Goal: Task Accomplishment & Management: Manage account settings

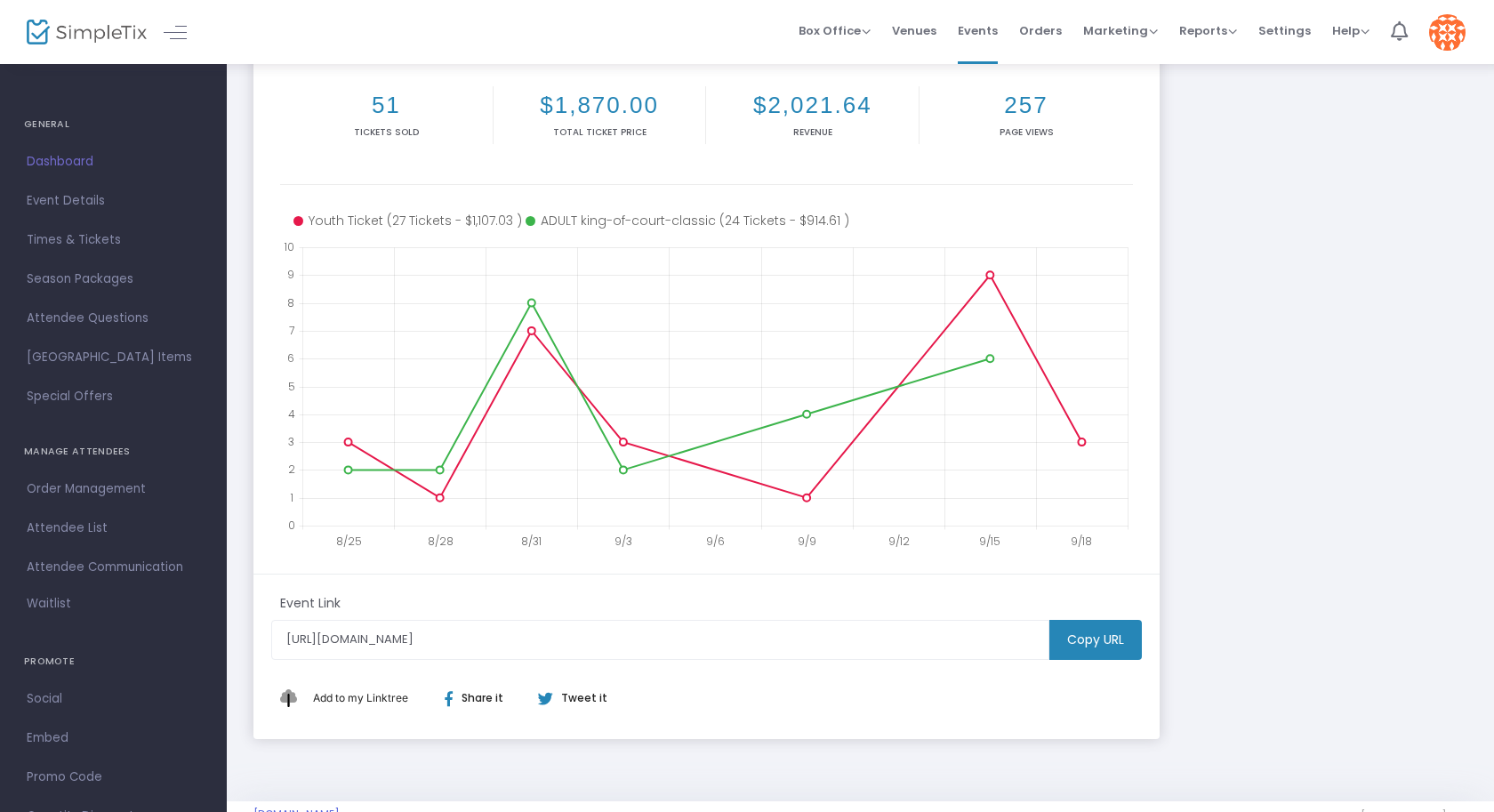
scroll to position [236, 0]
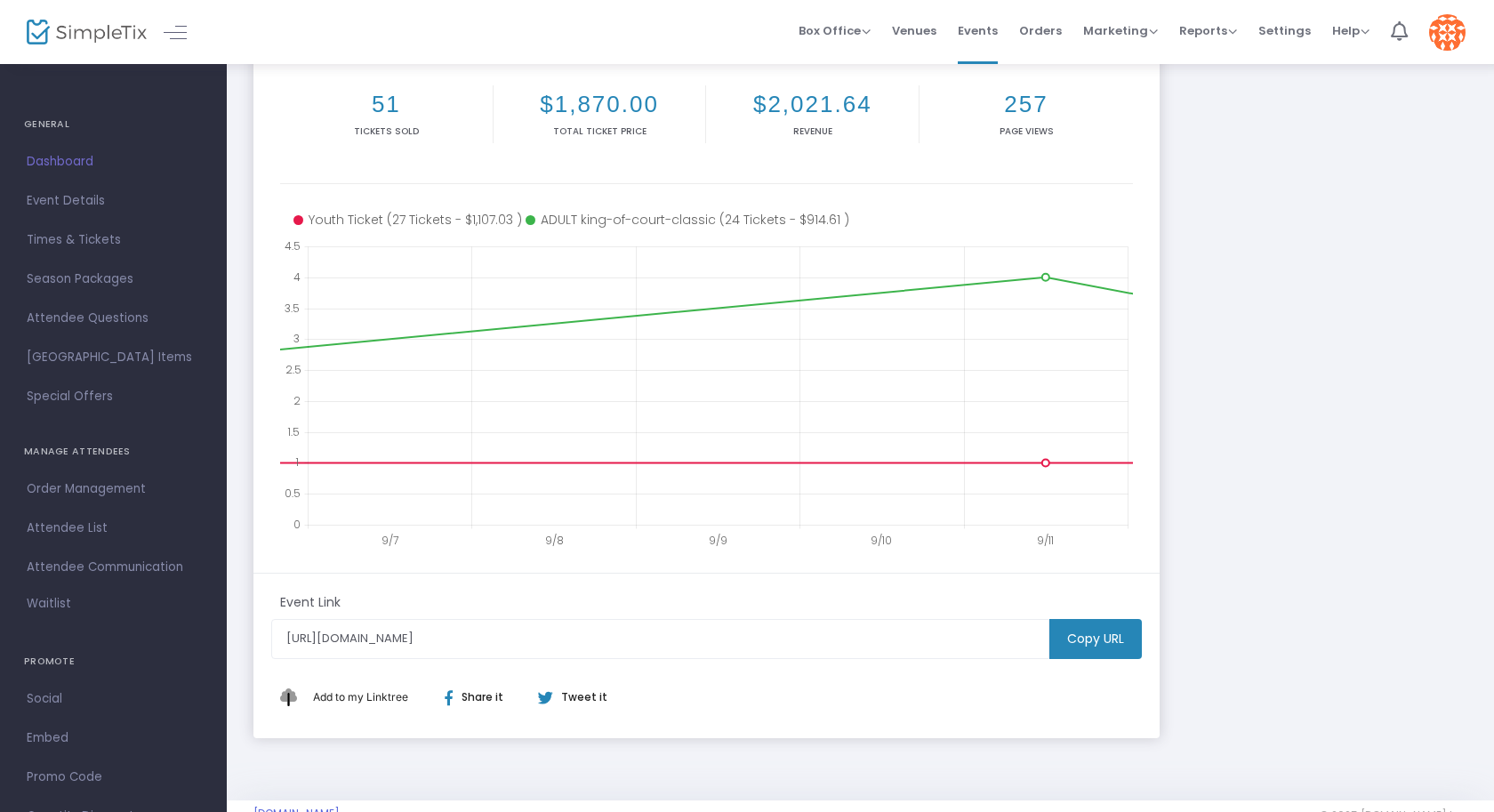
click at [1230, 480] on div "Mudsock King of the Court Classic https://www.simpletix.com/e/mudsock-king-of-t…" at bounding box center [860, 295] width 1232 height 884
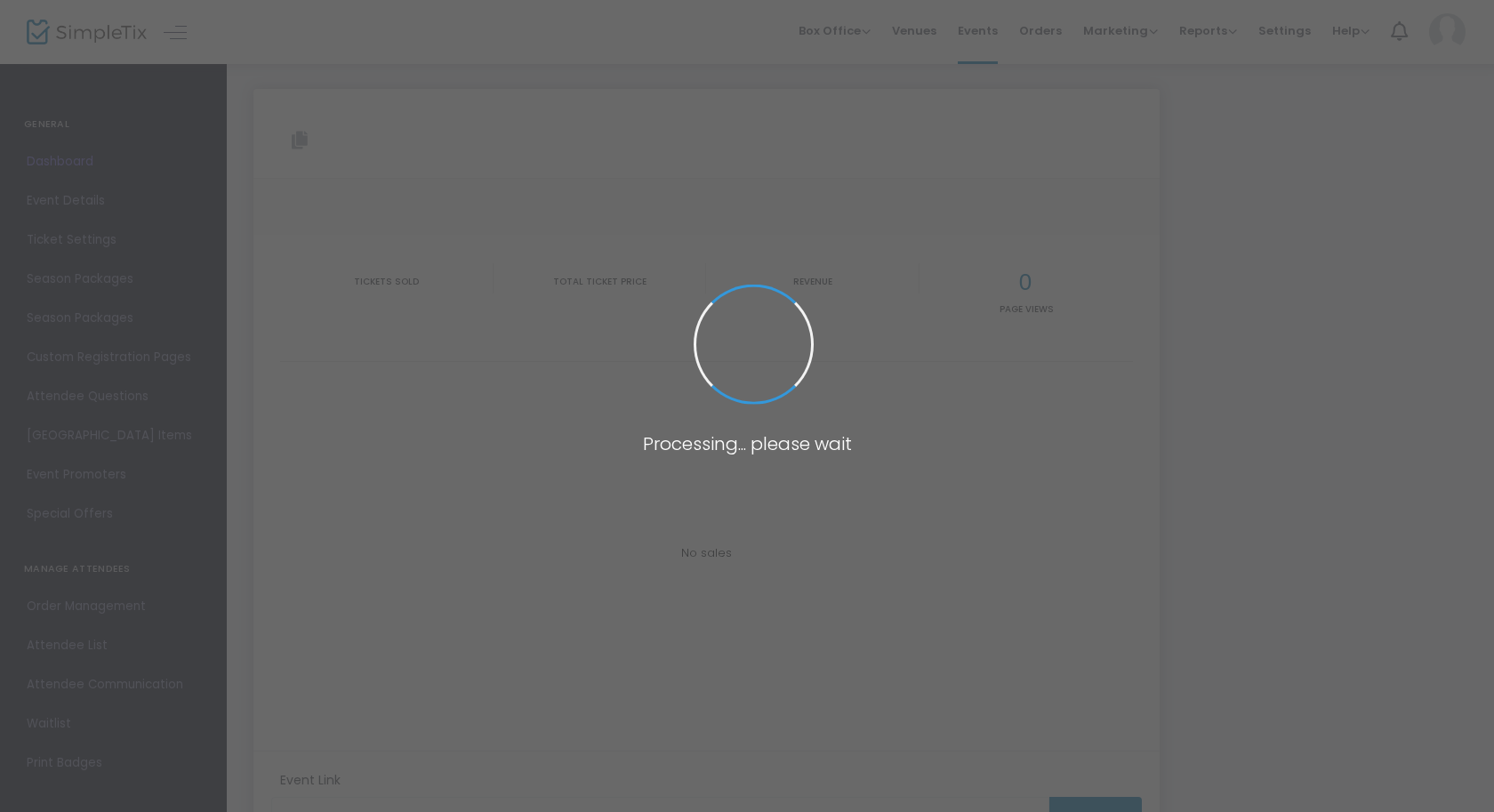
type input "[URL][DOMAIN_NAME]"
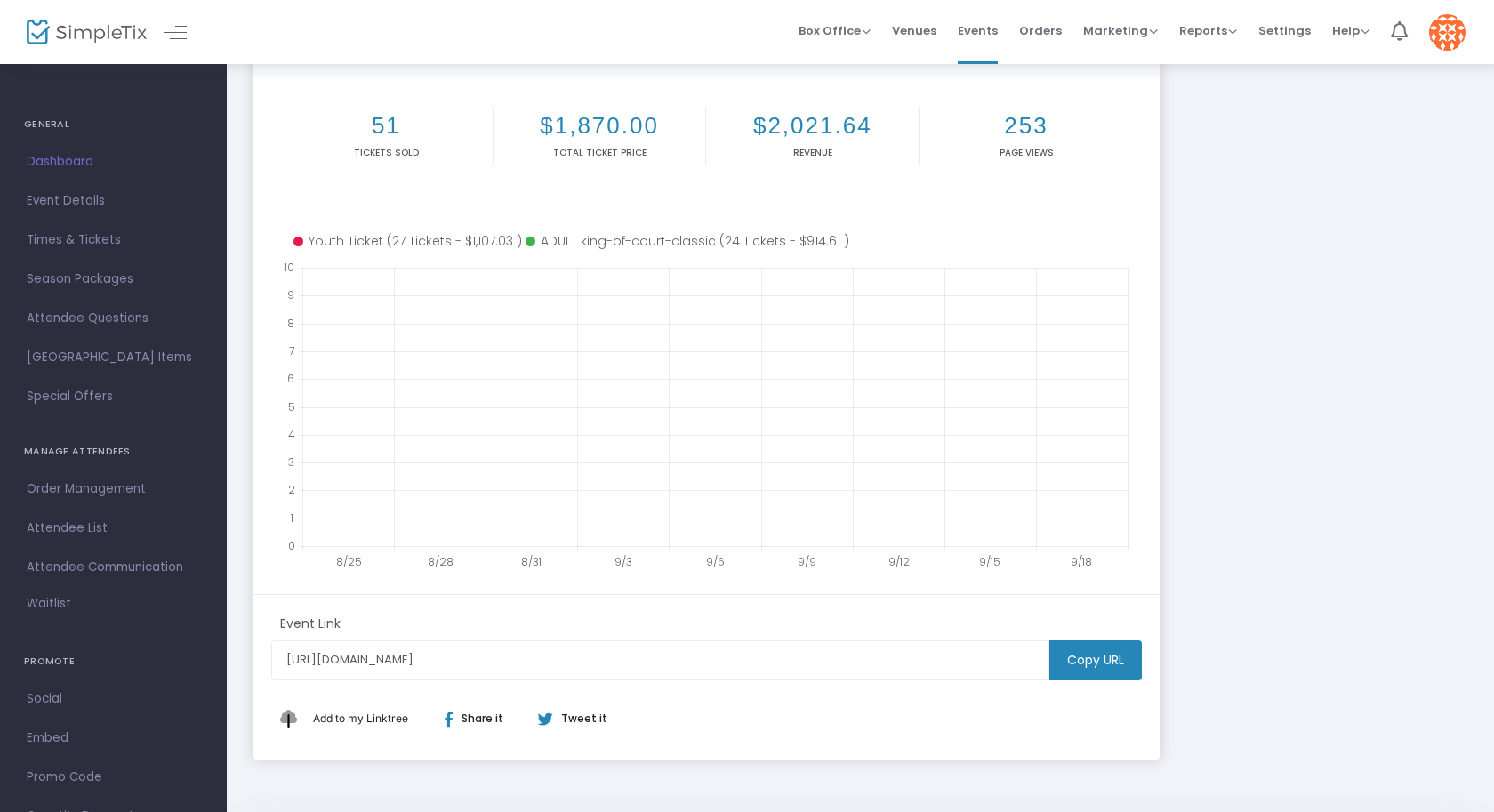
scroll to position [220, 0]
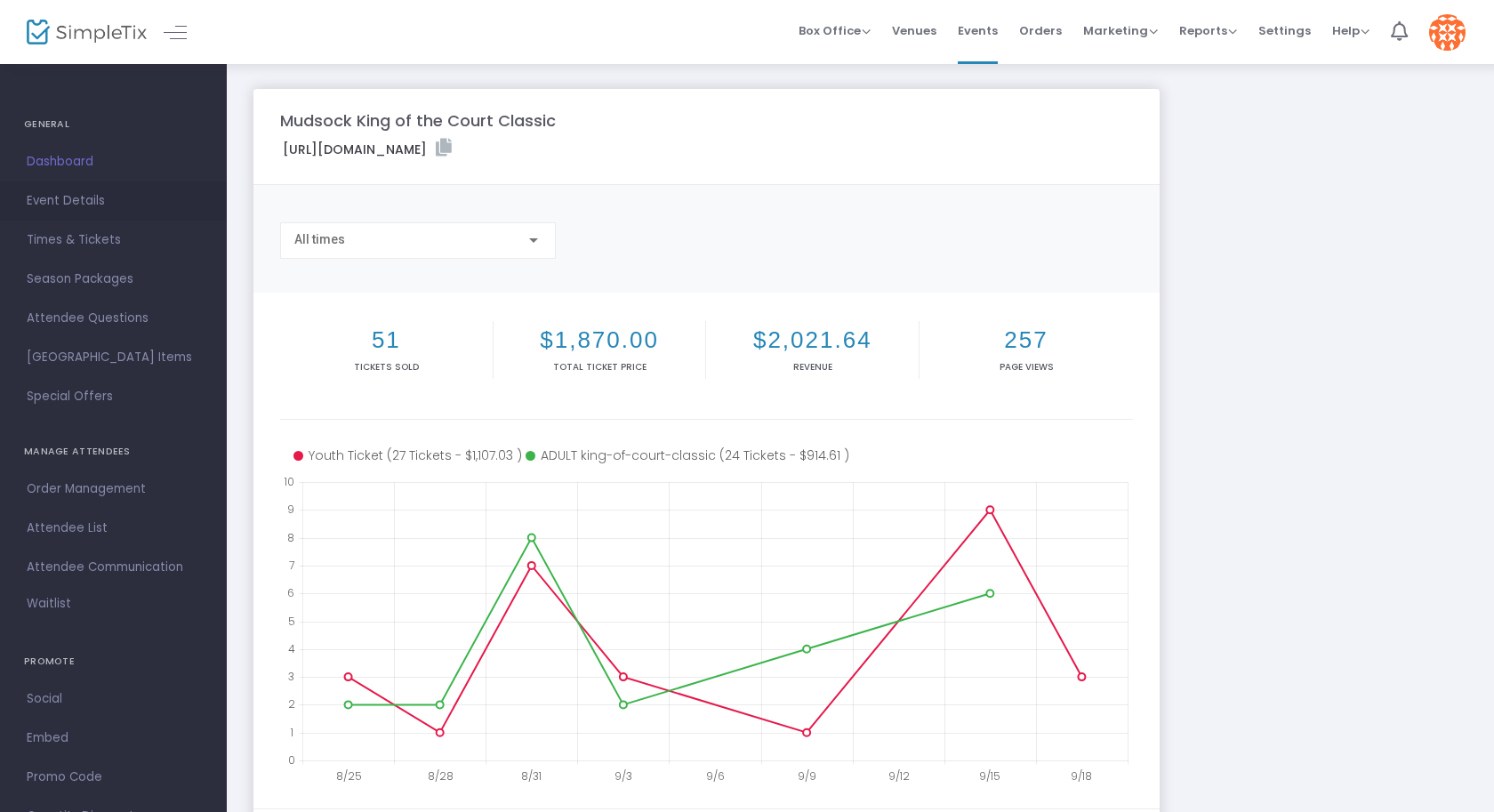
click at [57, 197] on span "Event Details" at bounding box center [113, 200] width 174 height 23
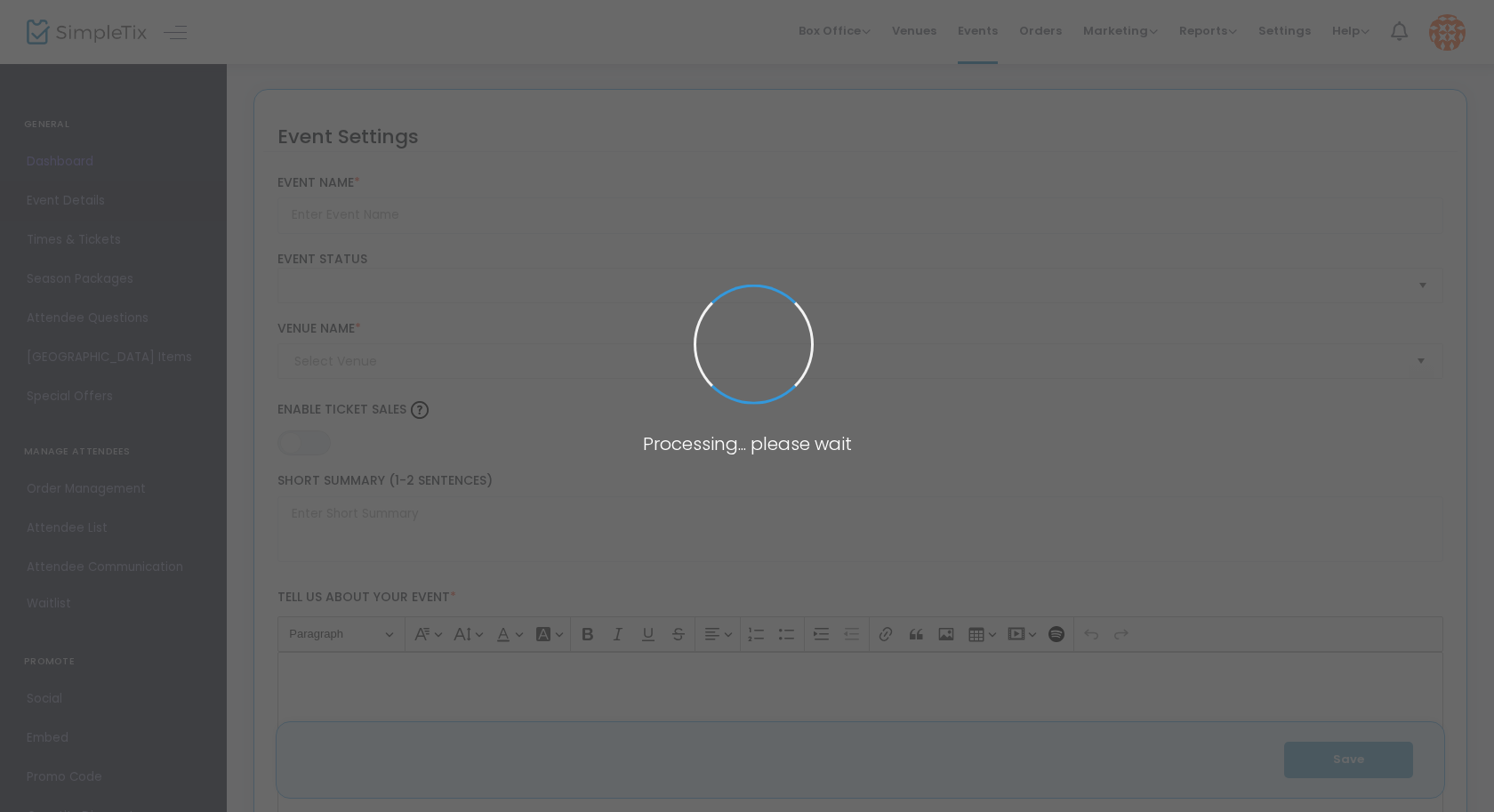
type input "Mudsock King of the Court Classic"
type textarea "The Mudsock King of the Court Classic is a fun and competitive event designed f…"
type input "Register Now"
type input "24/7 Dink"
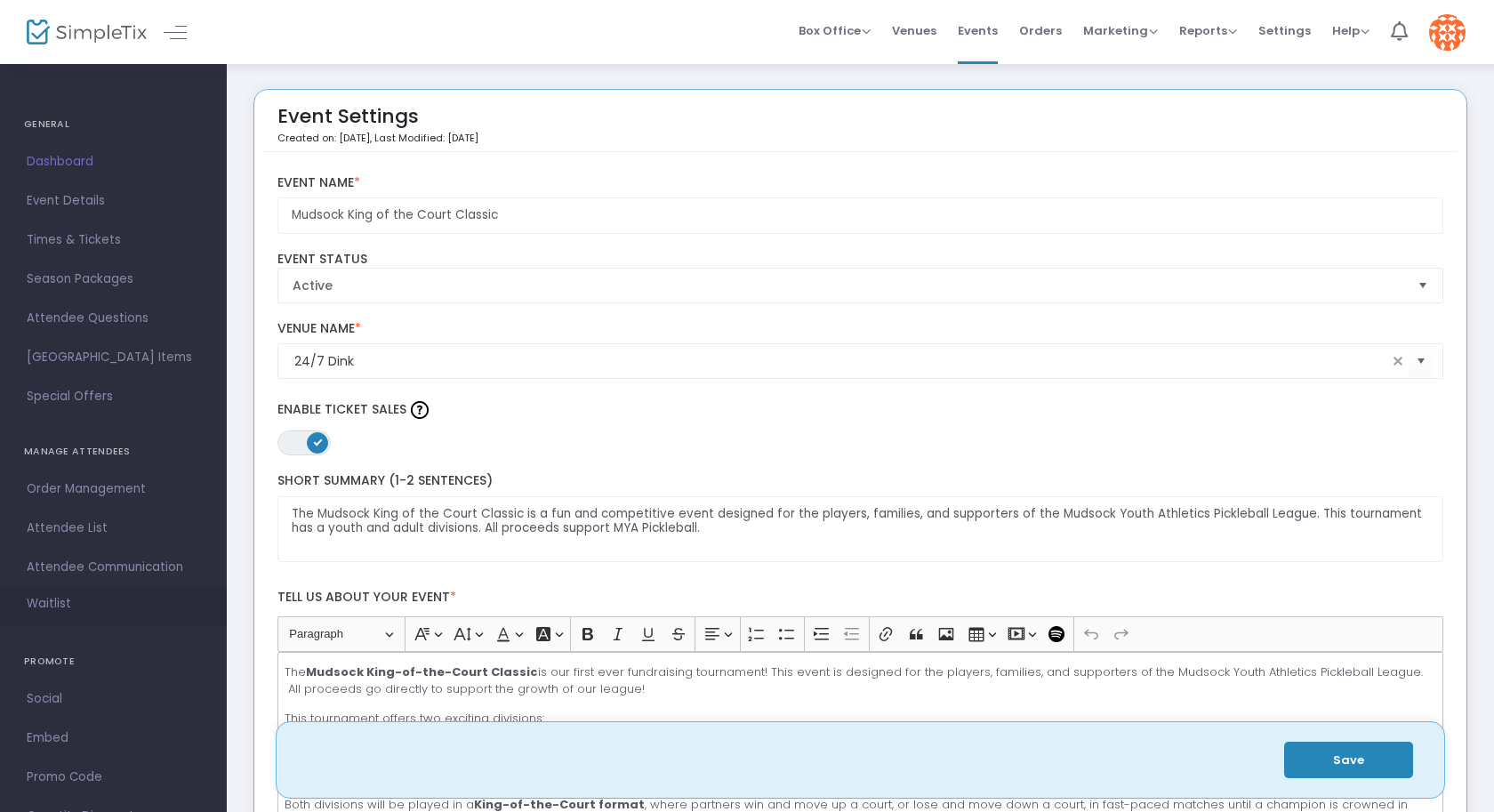
click at [57, 599] on span "Waitlist" at bounding box center [48, 604] width 44 height 18
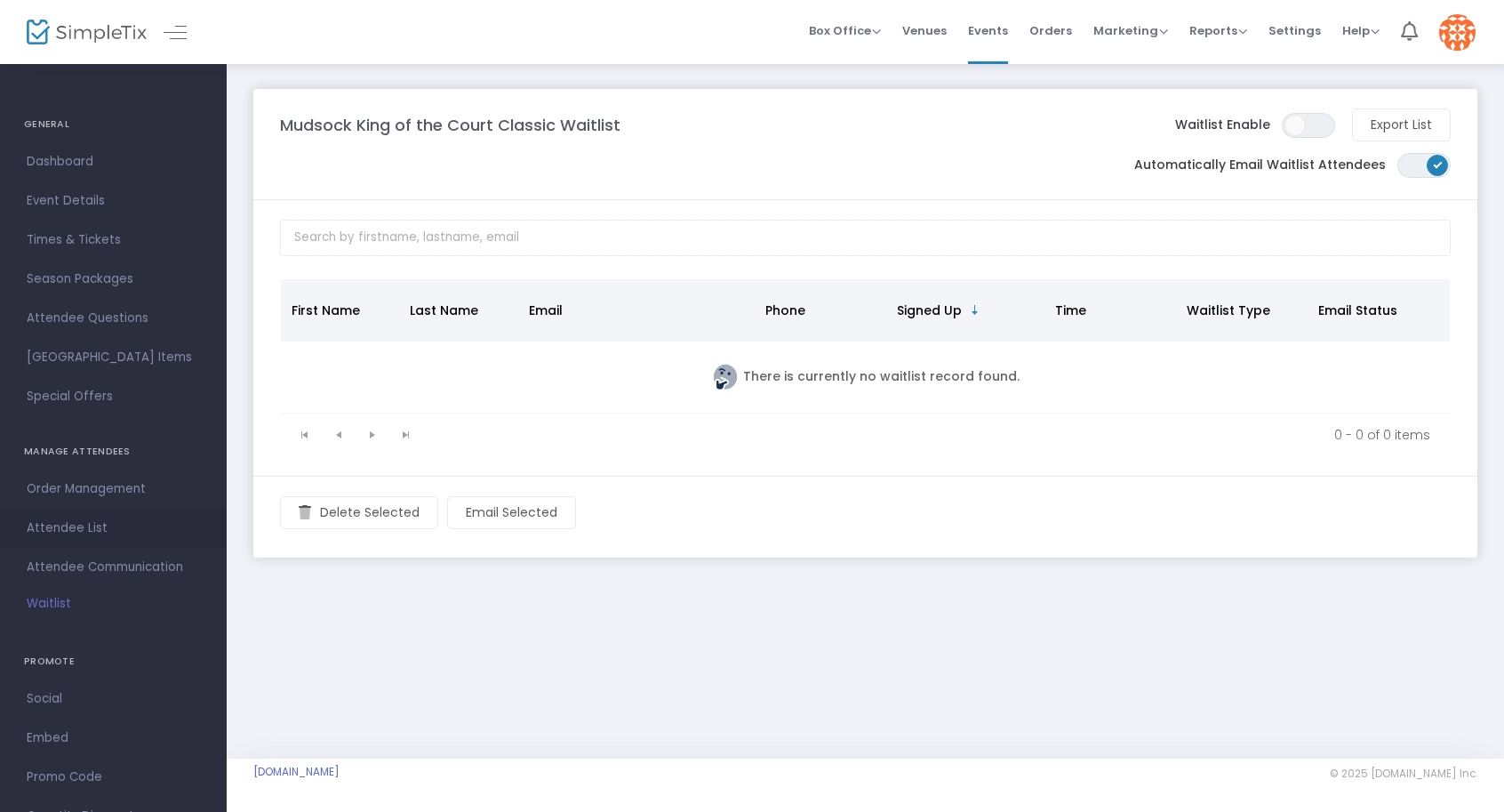
click at [76, 535] on span "Attendee List" at bounding box center [113, 527] width 174 height 23
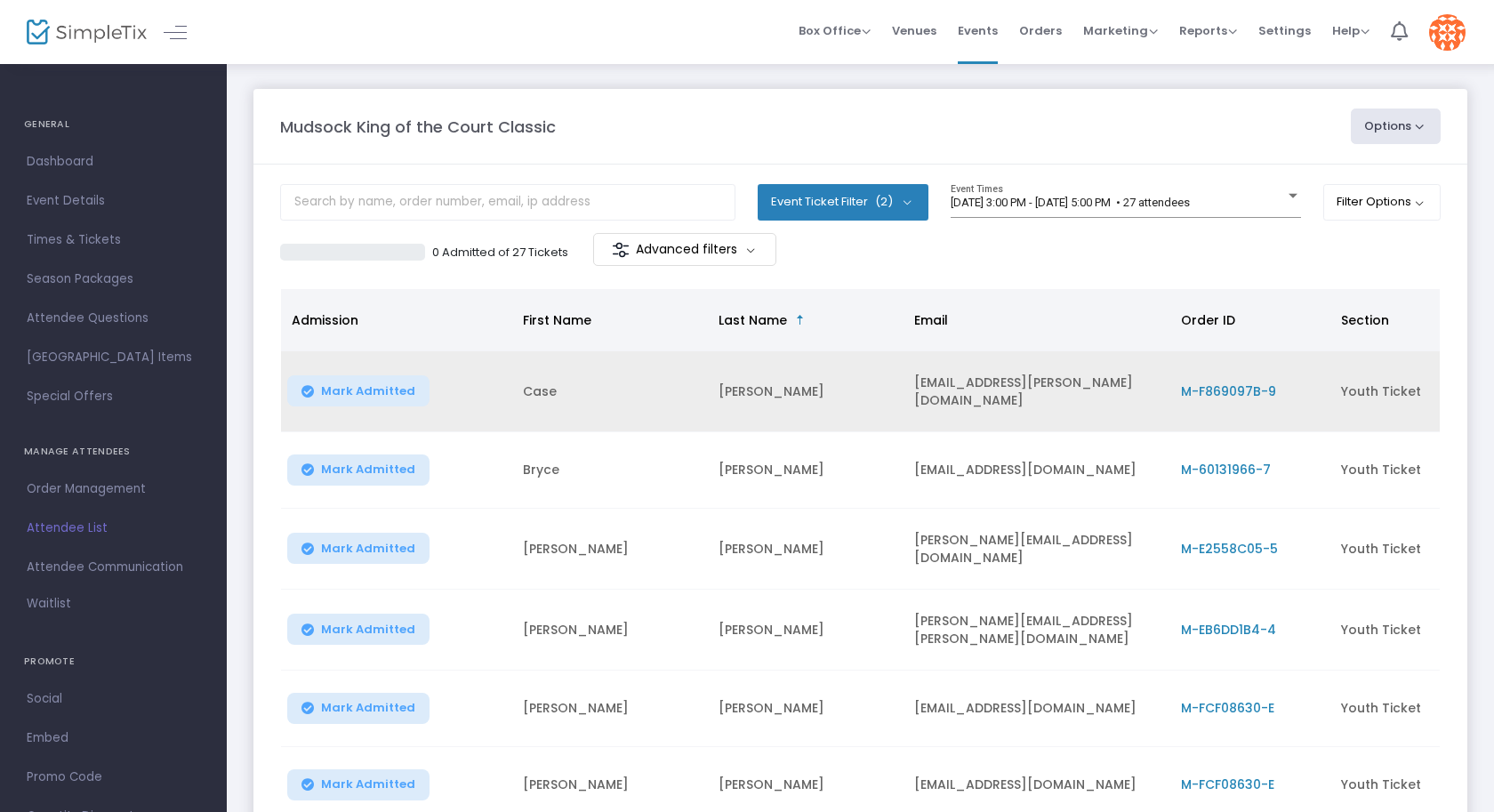
click at [1208, 384] on span "M-F869097B-9" at bounding box center [1228, 391] width 95 height 18
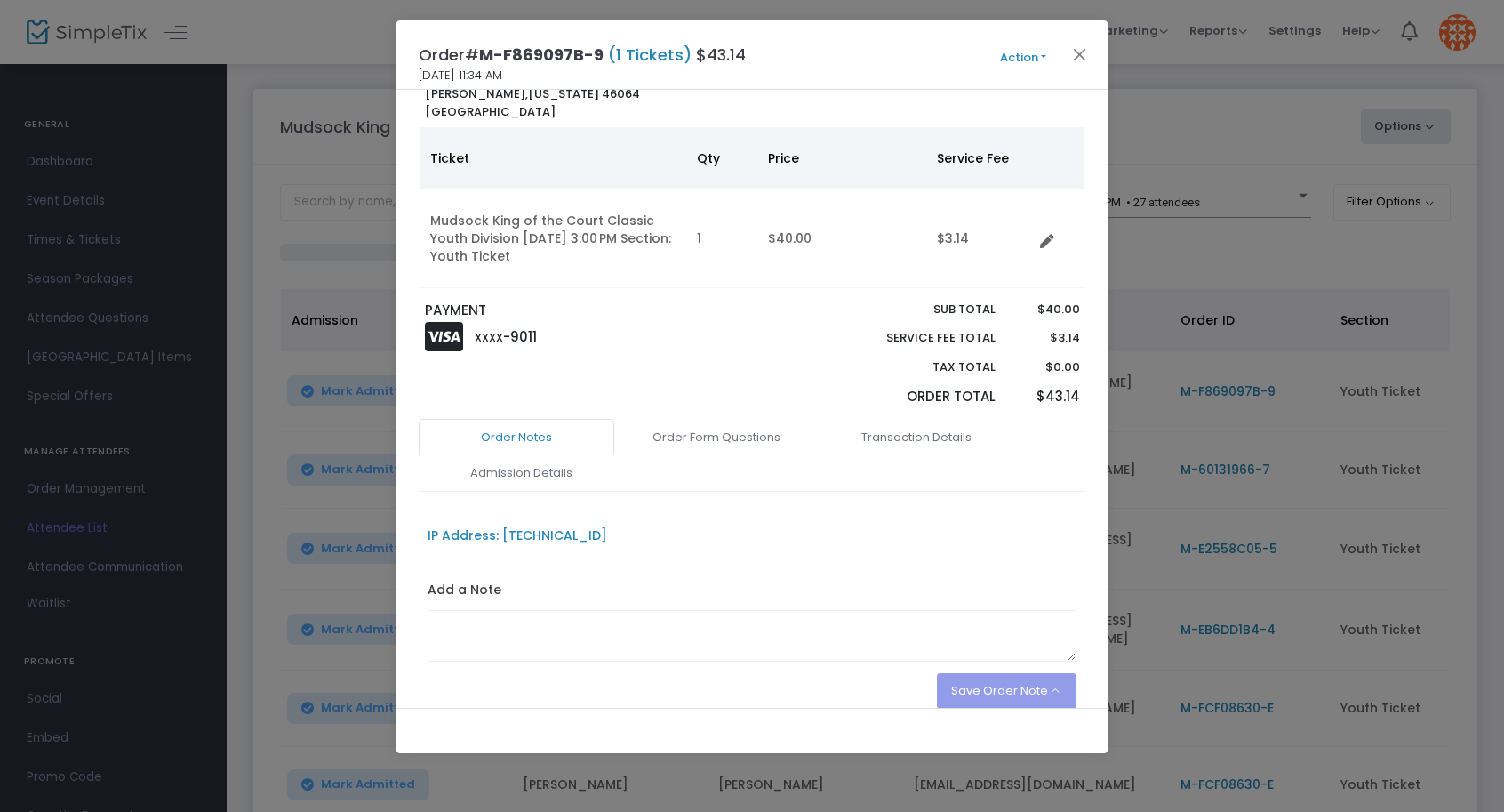
scroll to position [163, 0]
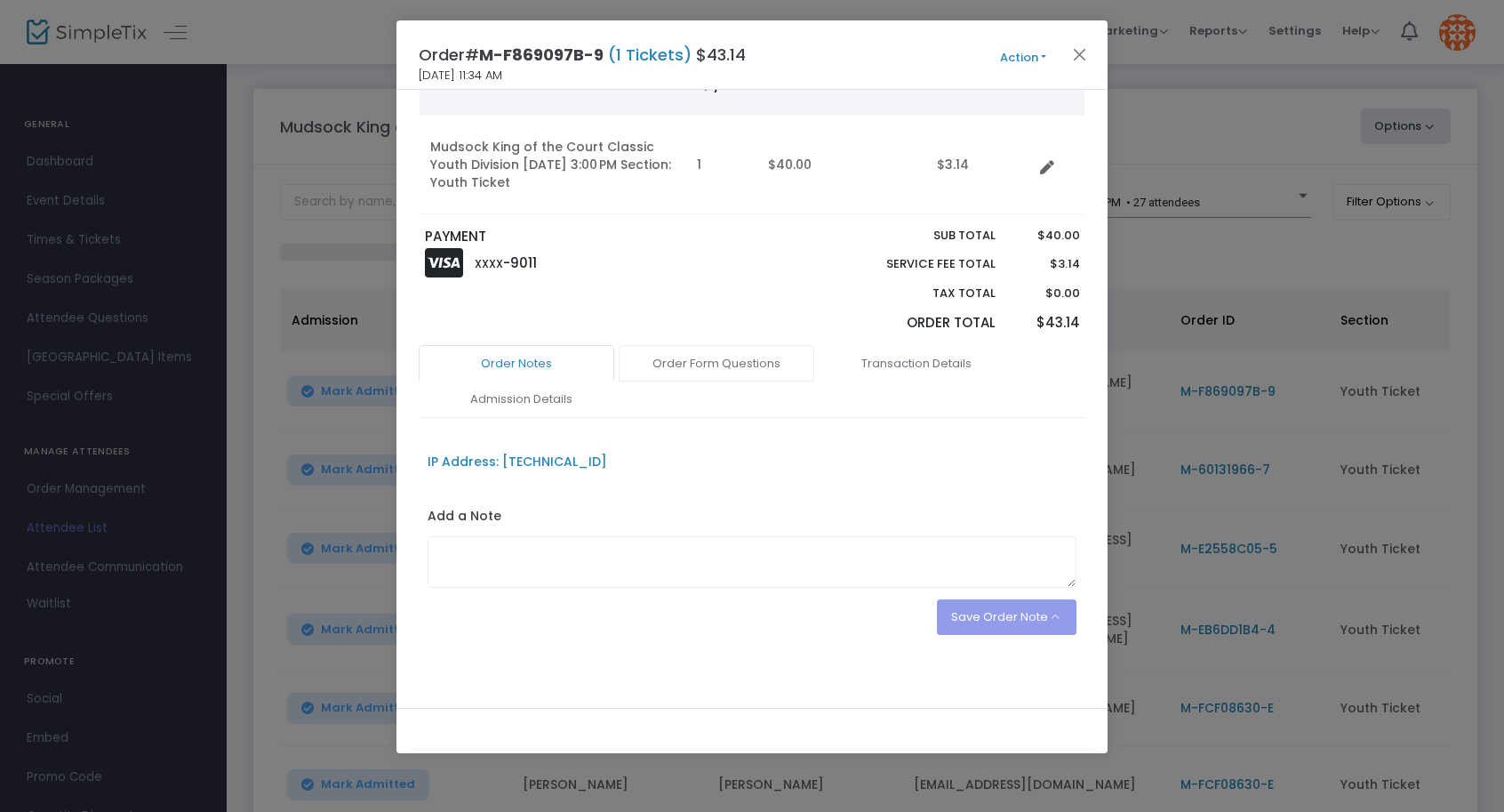
click at [717, 361] on link "Order Form Questions" at bounding box center [716, 364] width 195 height 37
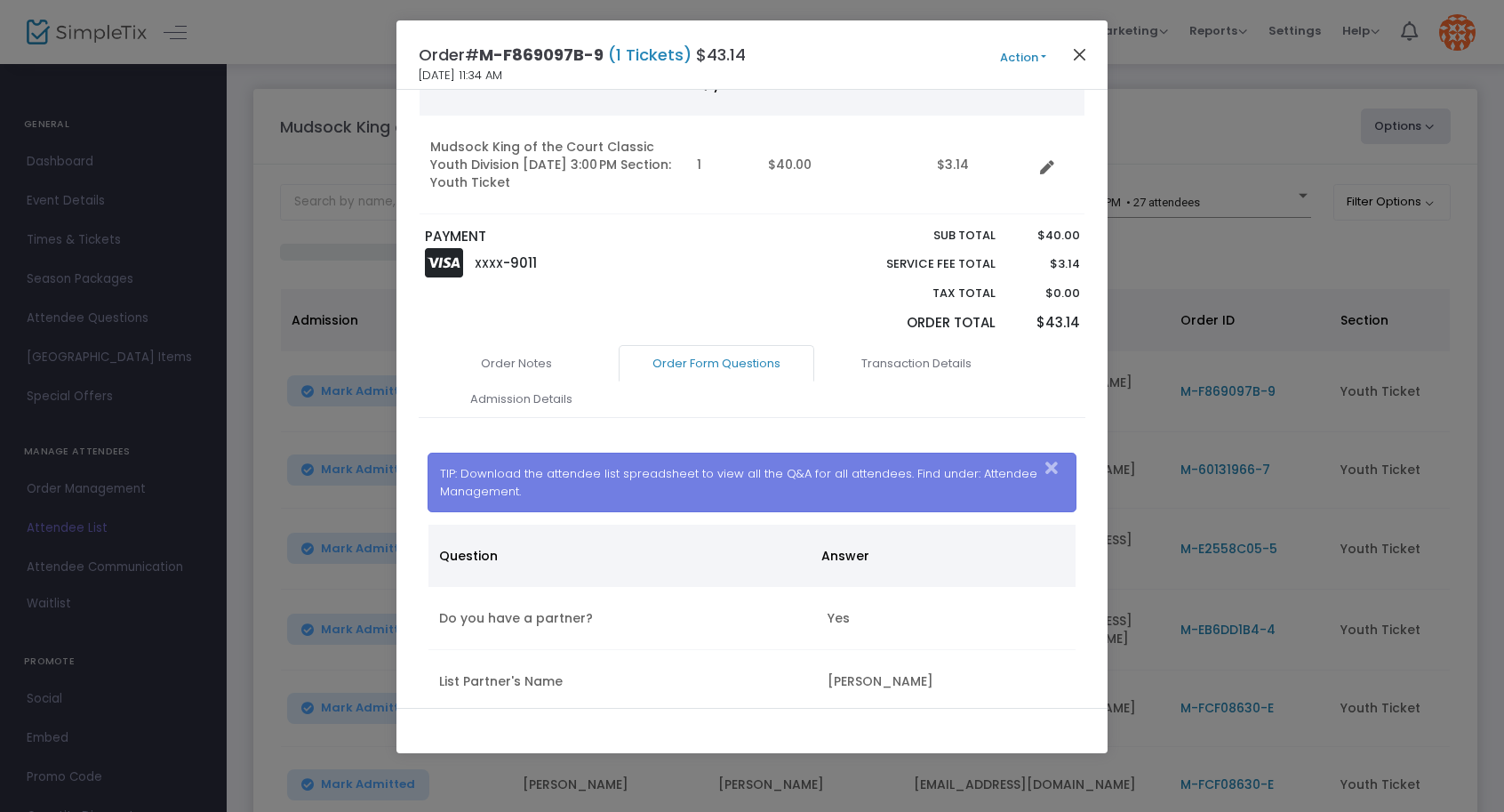
click at [1073, 59] on button "Close" at bounding box center [1080, 53] width 23 height 23
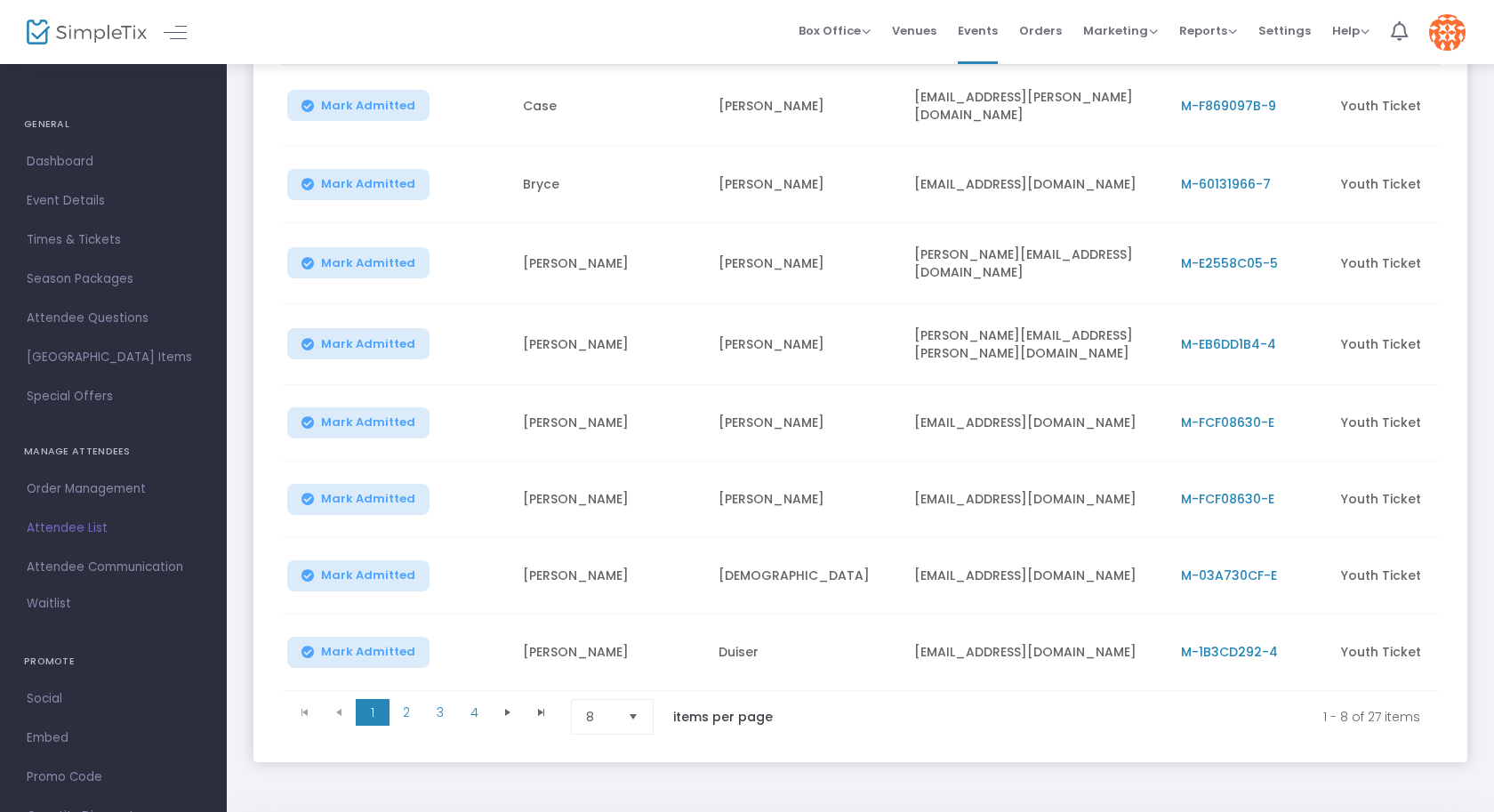
scroll to position [298, 0]
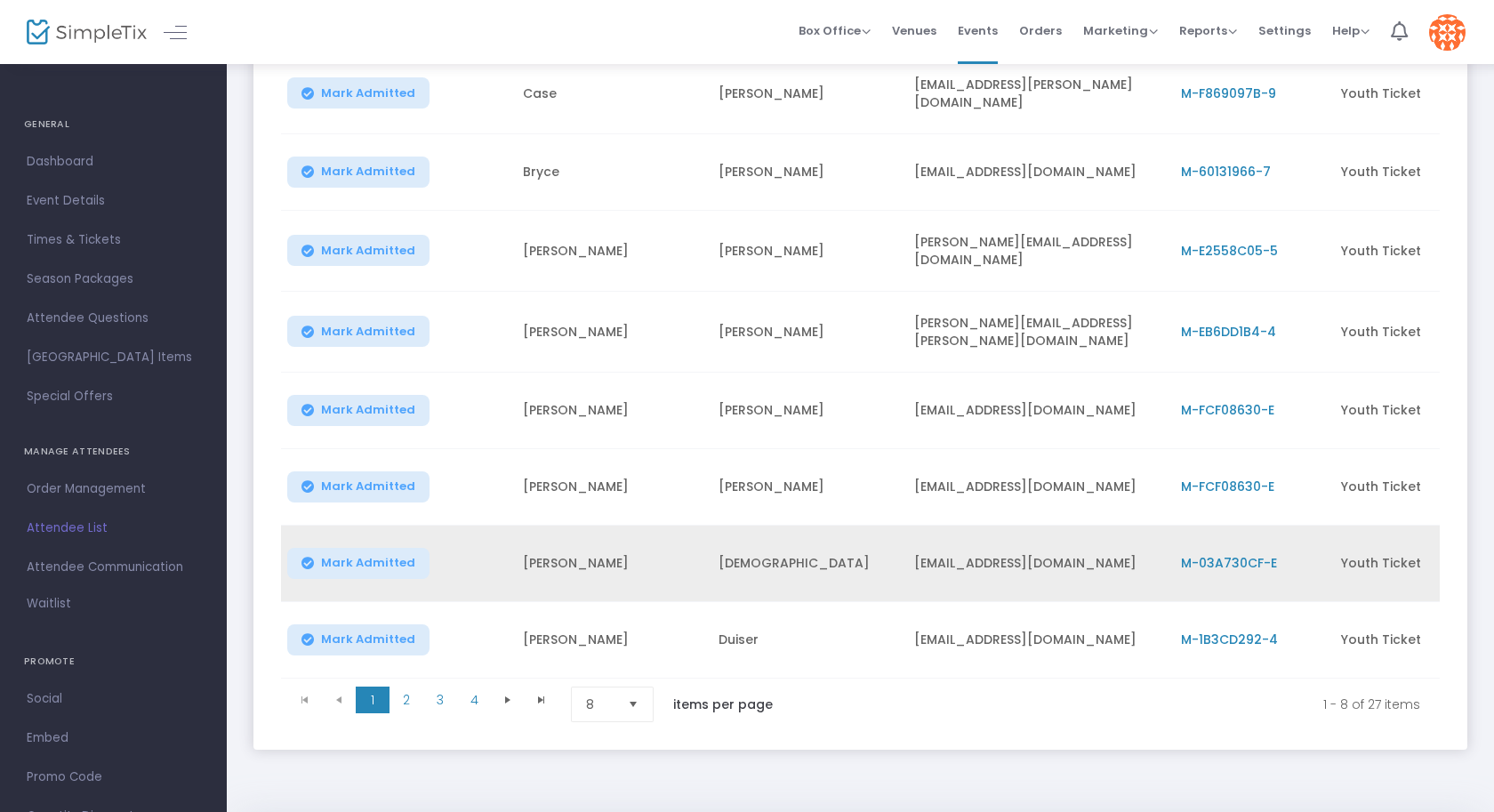
click at [1230, 554] on span "M-03A730CF-E" at bounding box center [1228, 562] width 96 height 18
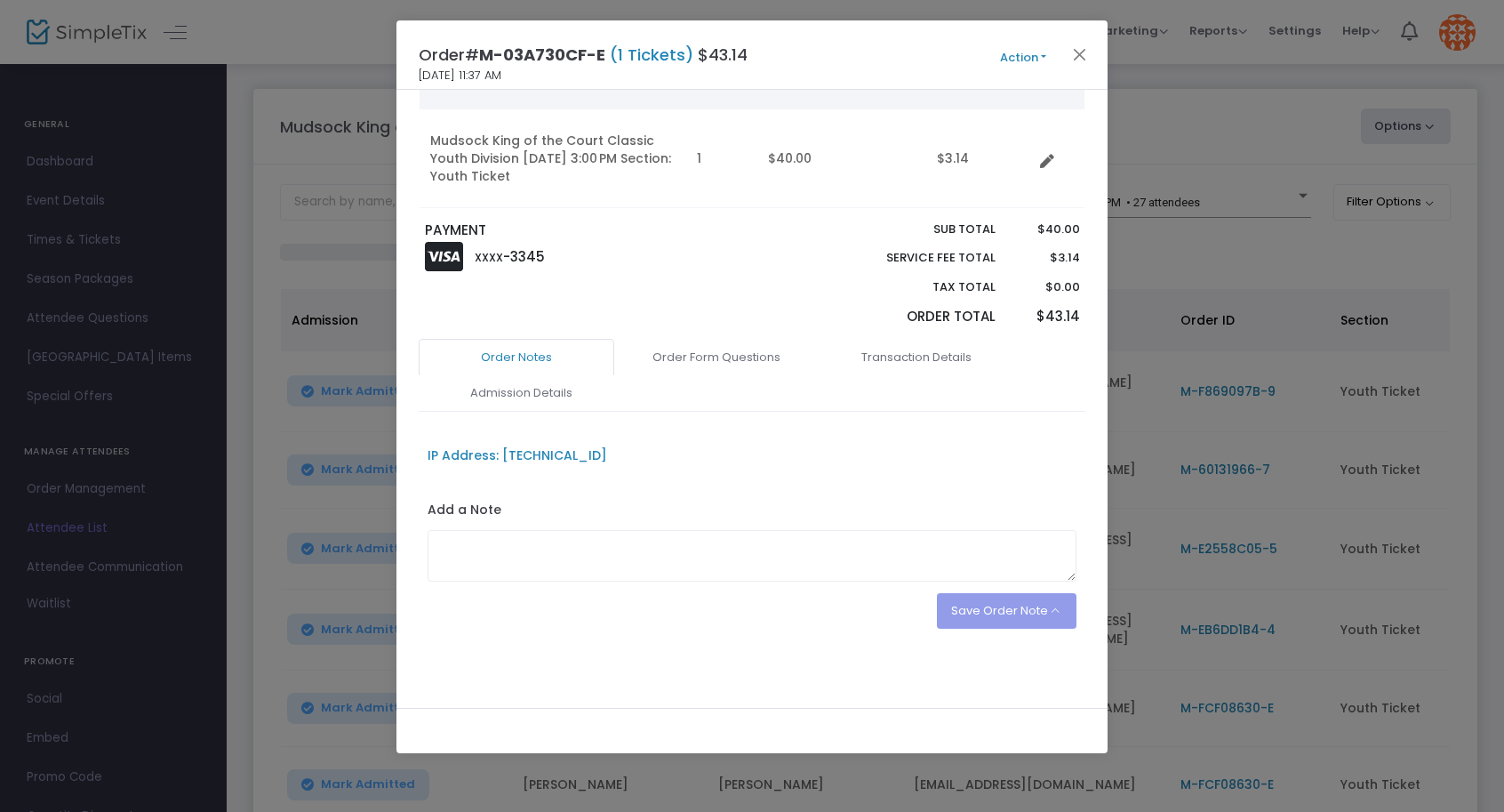
scroll to position [191, 0]
click at [704, 351] on link "Order Form Questions" at bounding box center [716, 357] width 195 height 37
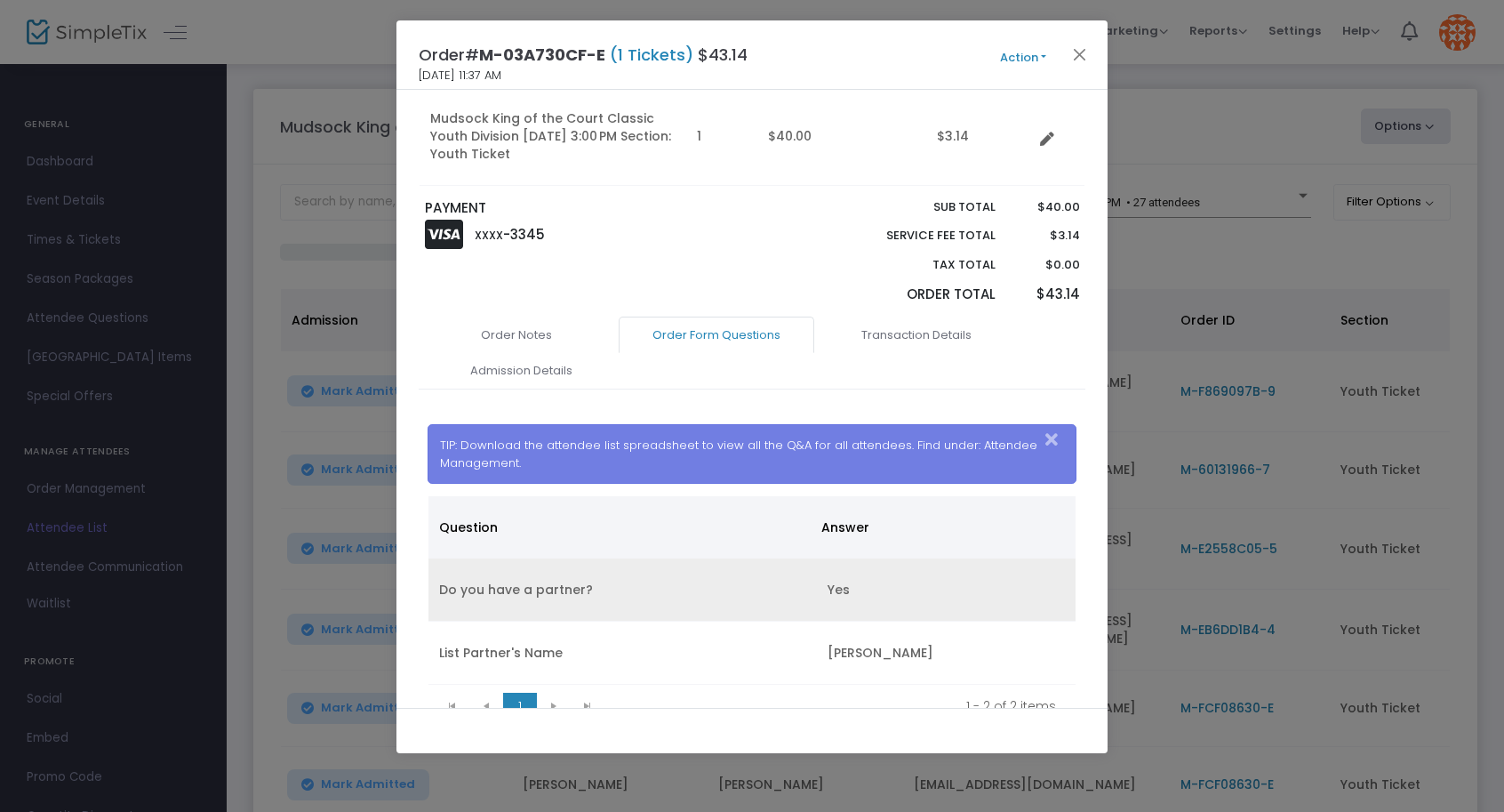
click at [692, 619] on td "Do you have a partner?" at bounding box center [623, 590] width 389 height 63
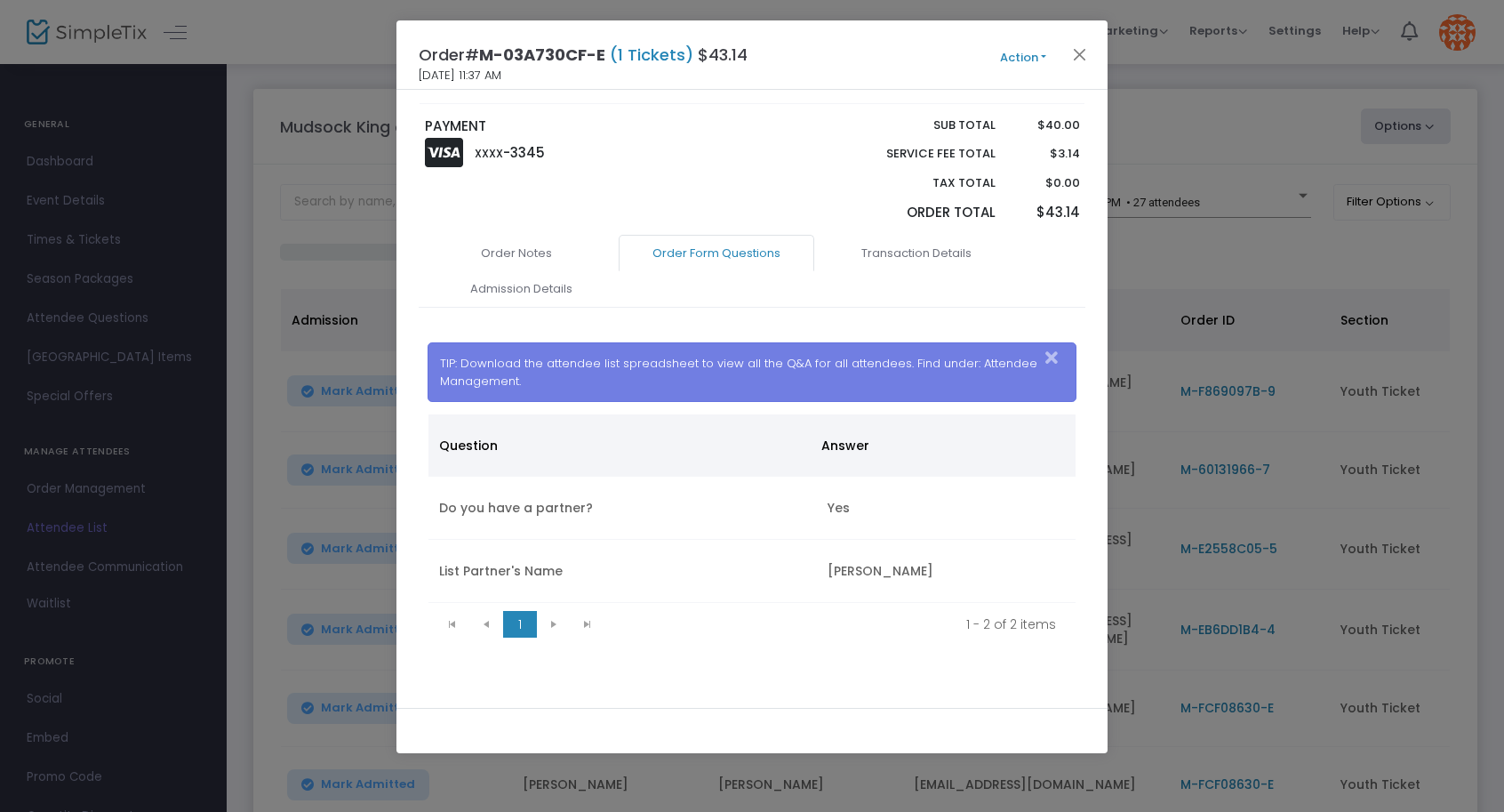
scroll to position [295, 0]
click at [1075, 53] on button "Close" at bounding box center [1080, 53] width 23 height 23
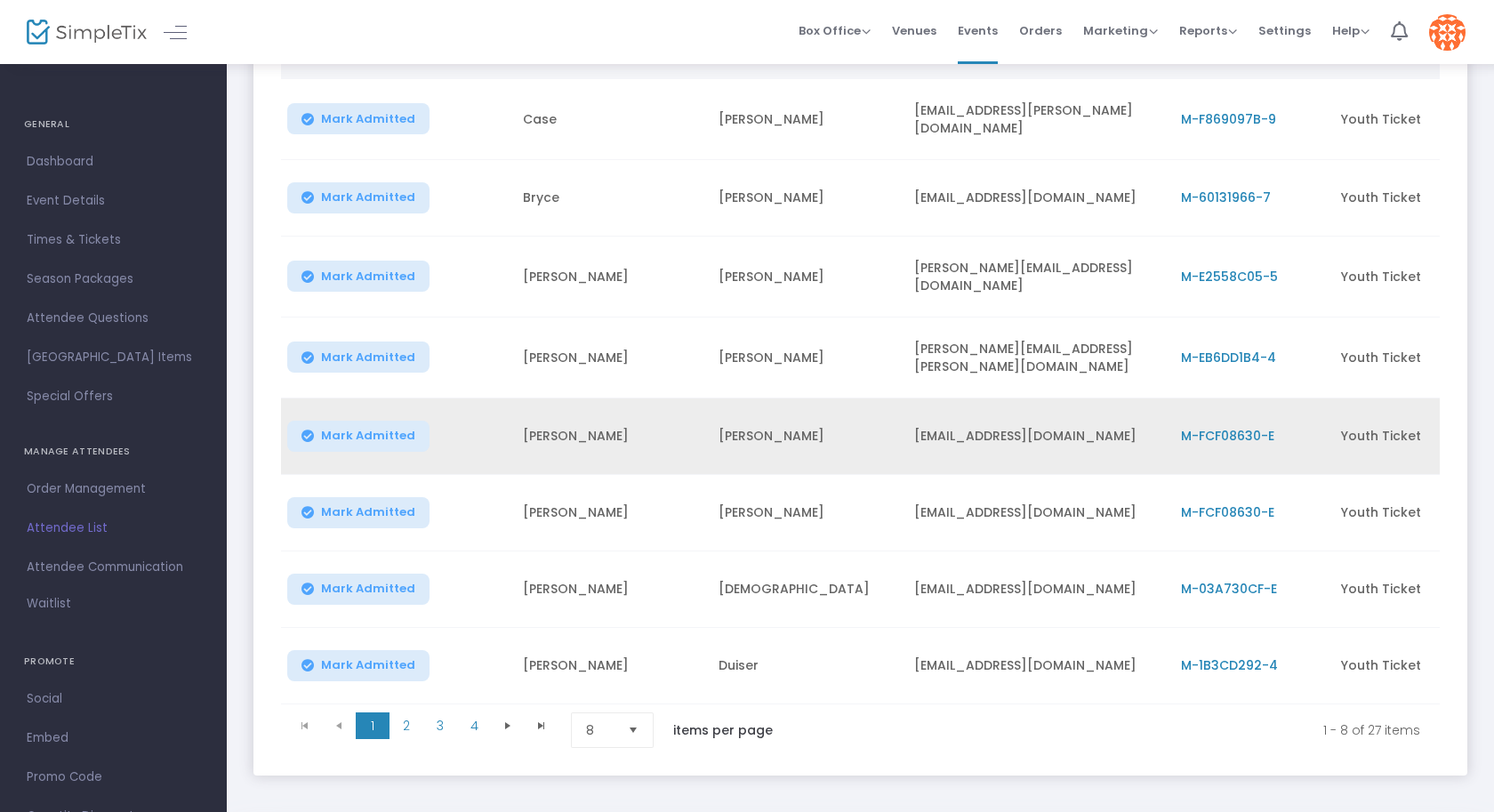
scroll to position [282, 0]
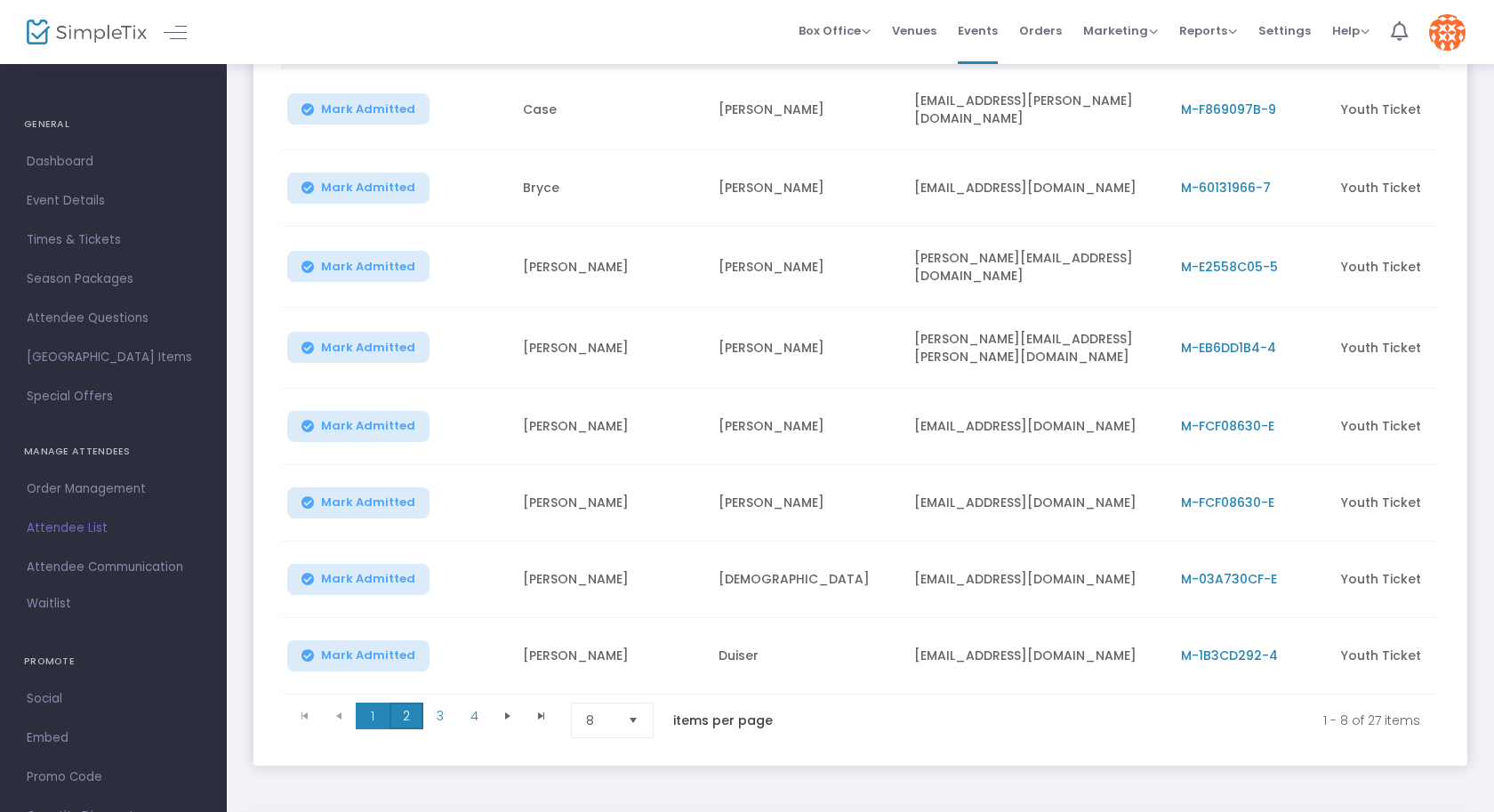
click at [404, 702] on span "2" at bounding box center [407, 715] width 34 height 27
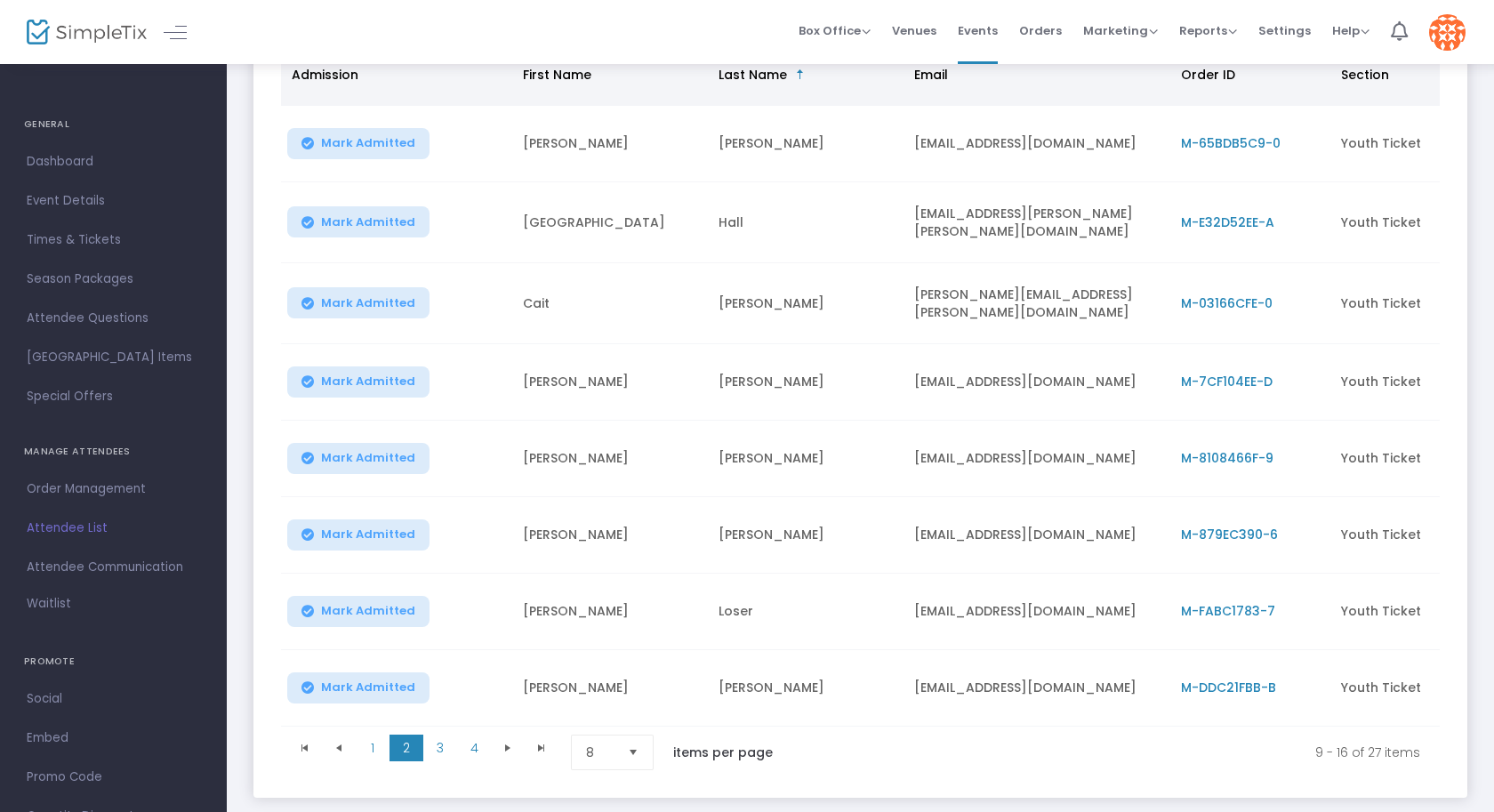
scroll to position [240, 0]
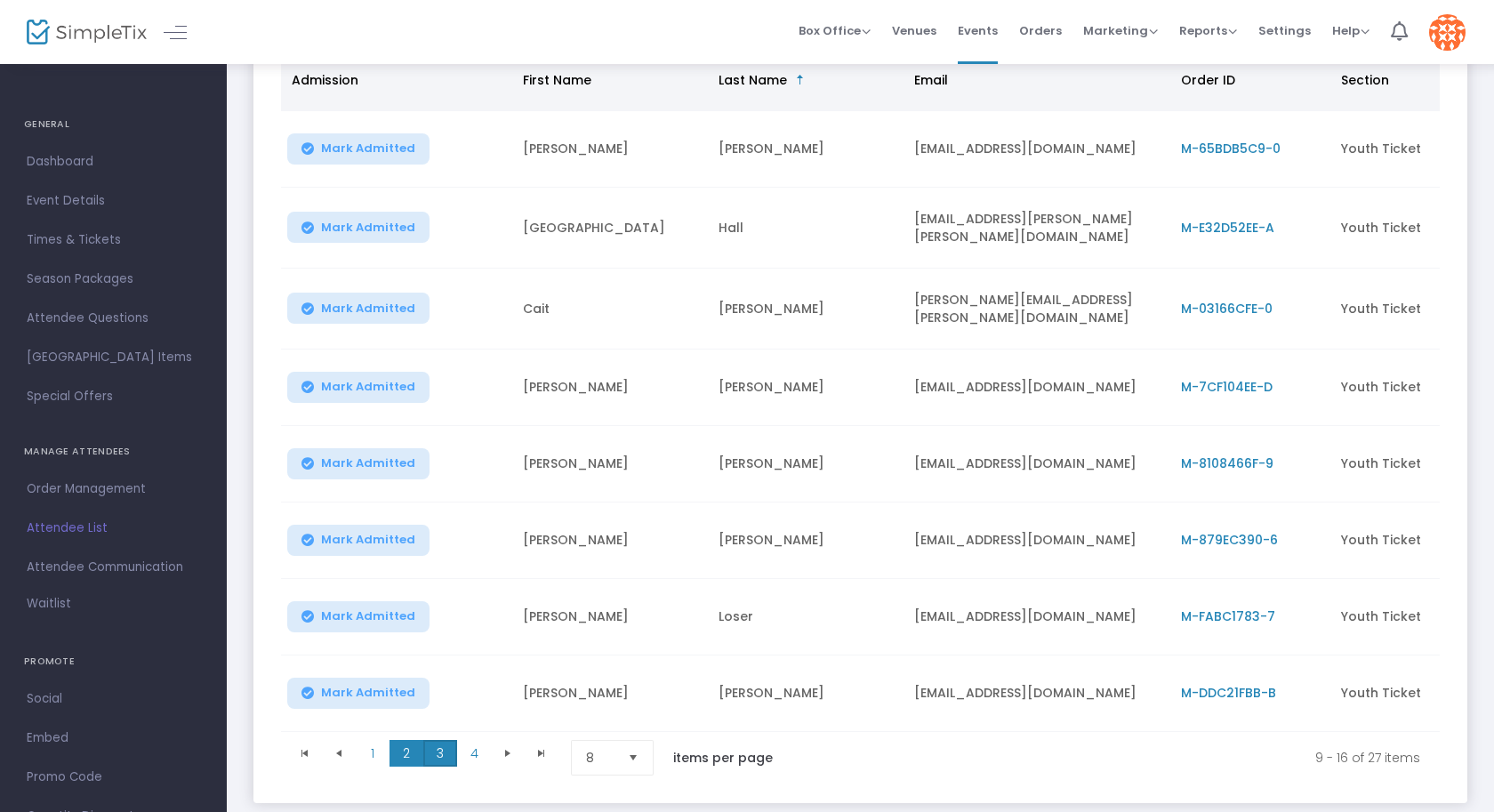
click at [432, 756] on span "3" at bounding box center [440, 753] width 34 height 27
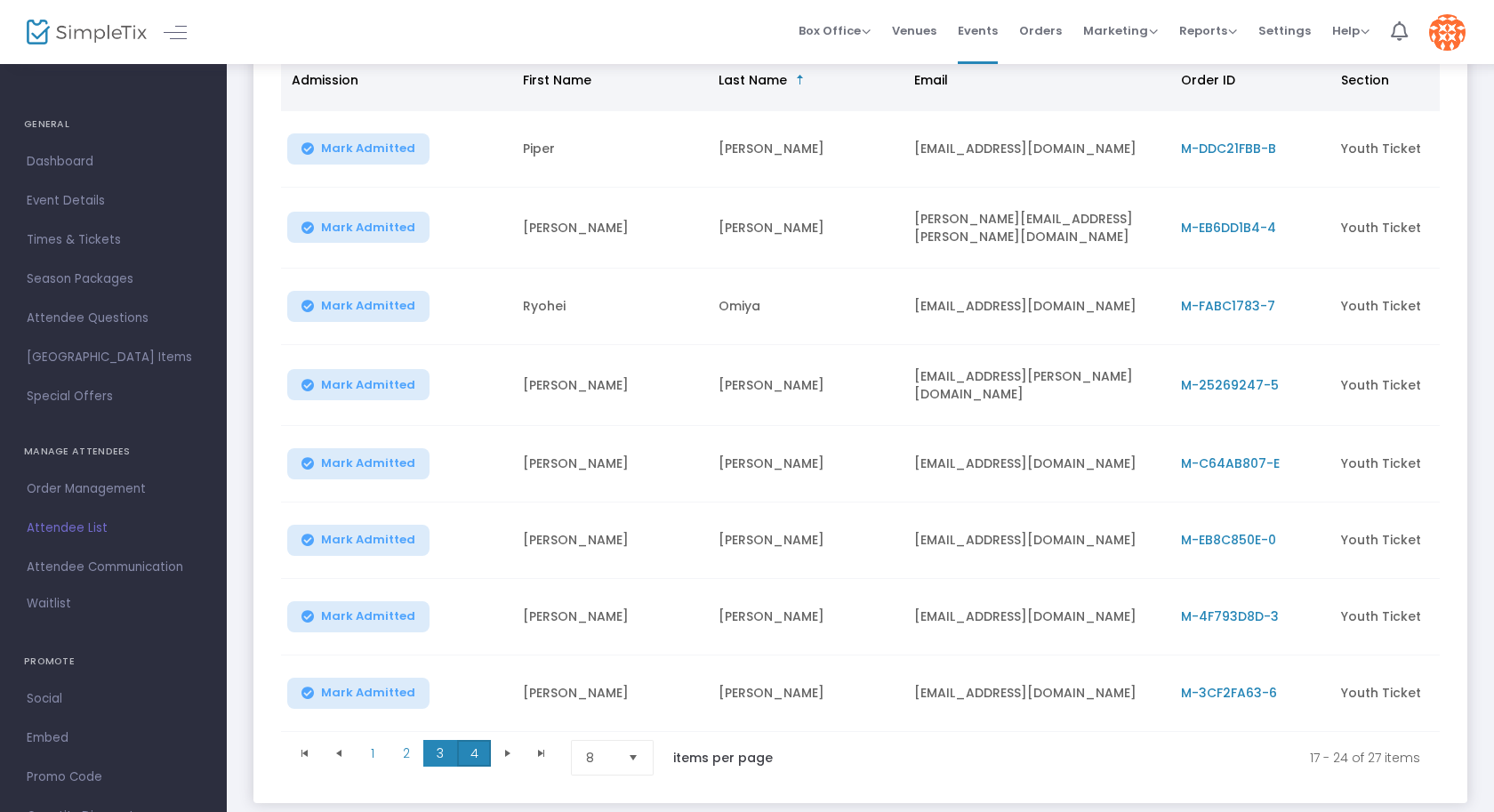
click at [471, 753] on span "4" at bounding box center [474, 753] width 34 height 27
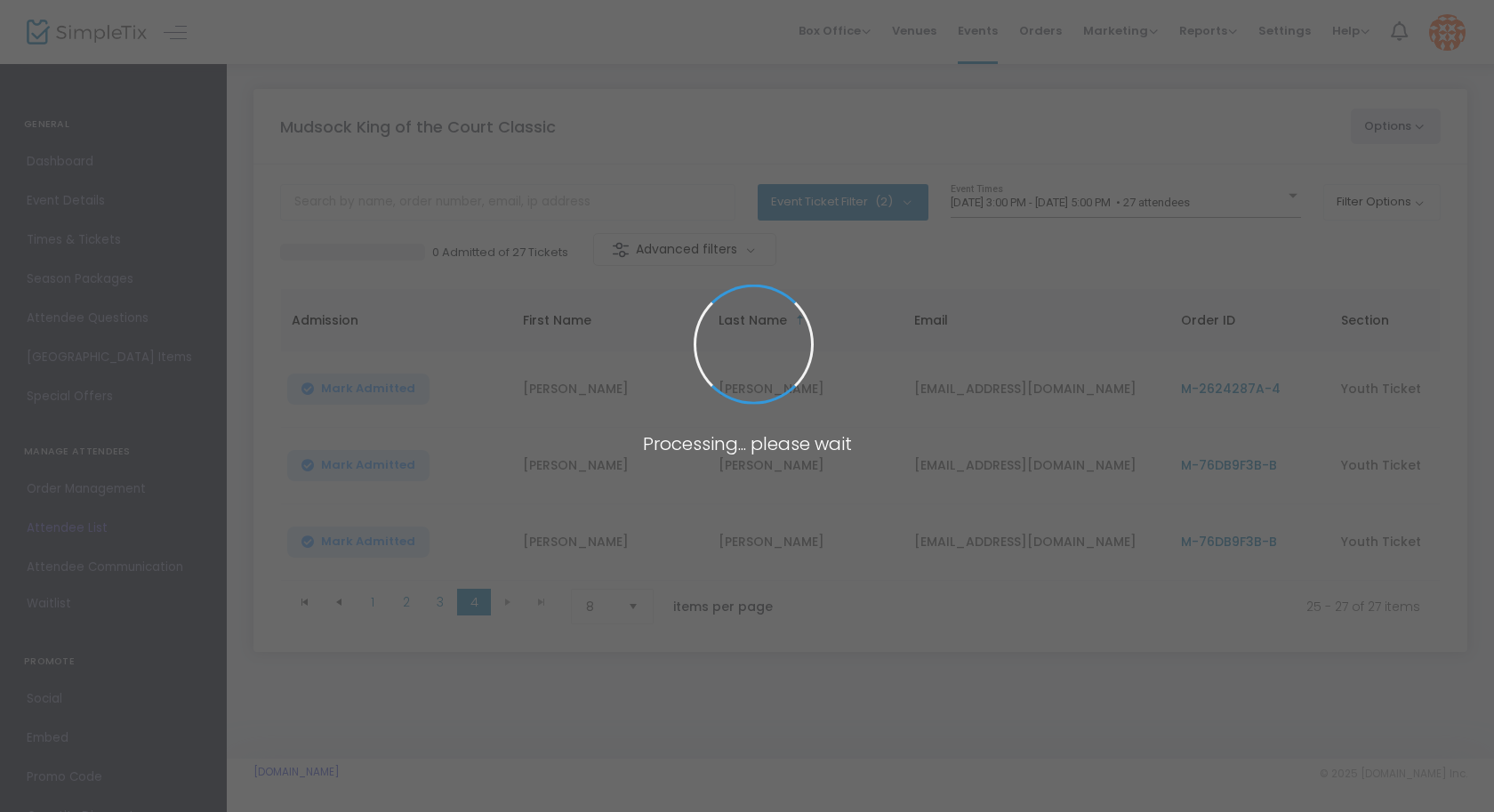
scroll to position [0, 0]
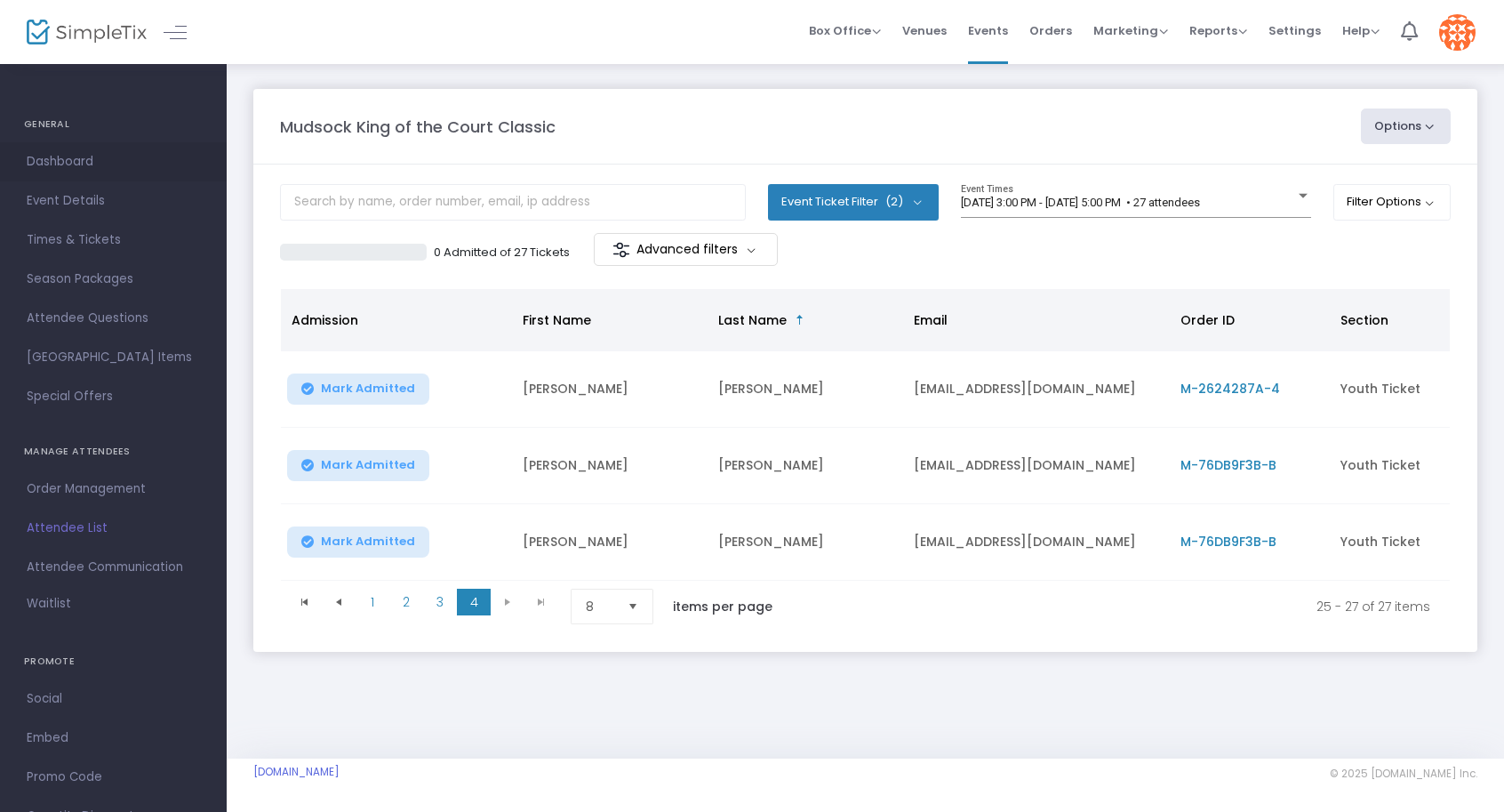
click at [71, 168] on span "Dashboard" at bounding box center [113, 161] width 174 height 23
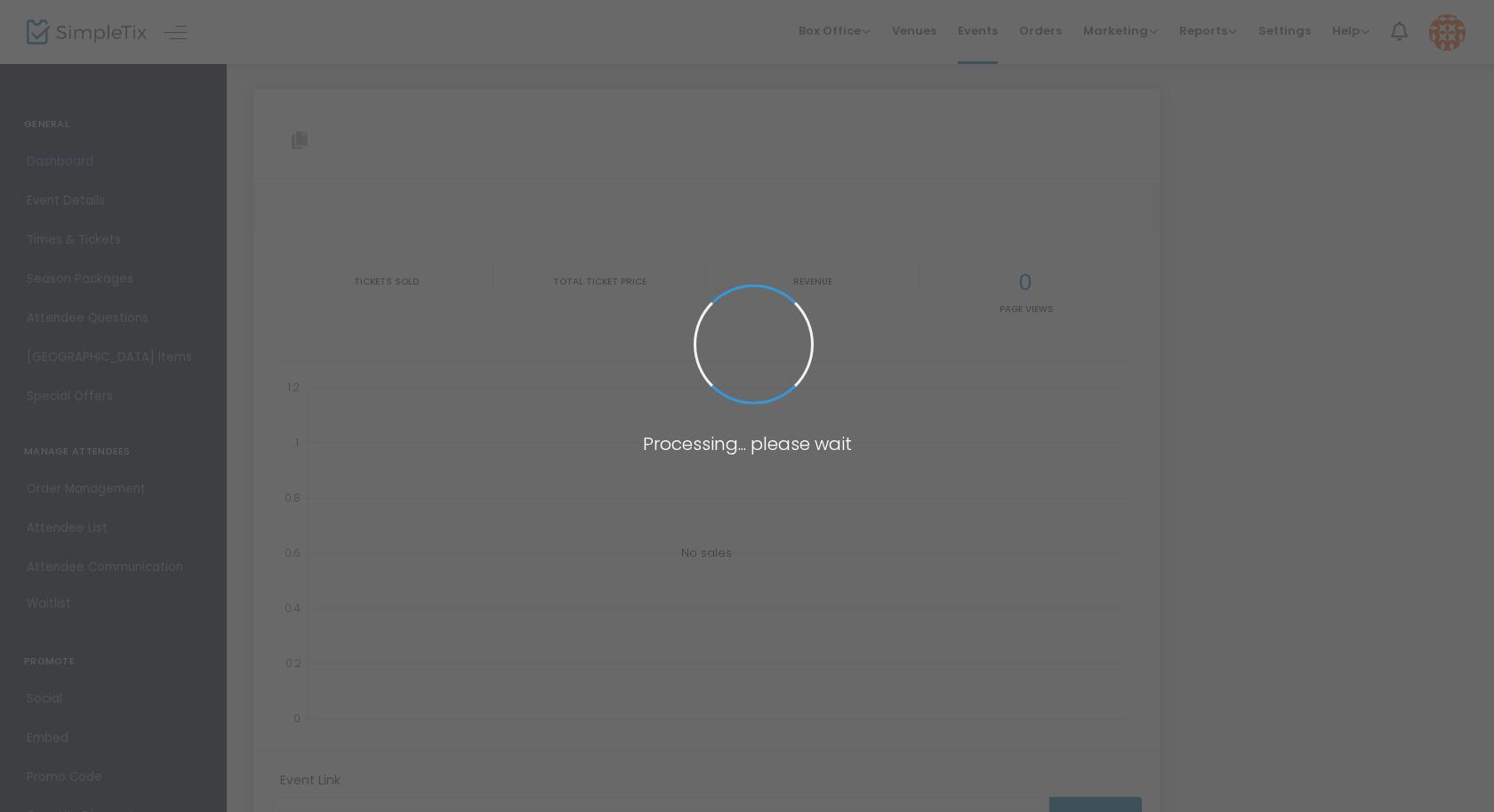
type input "[URL][DOMAIN_NAME]"
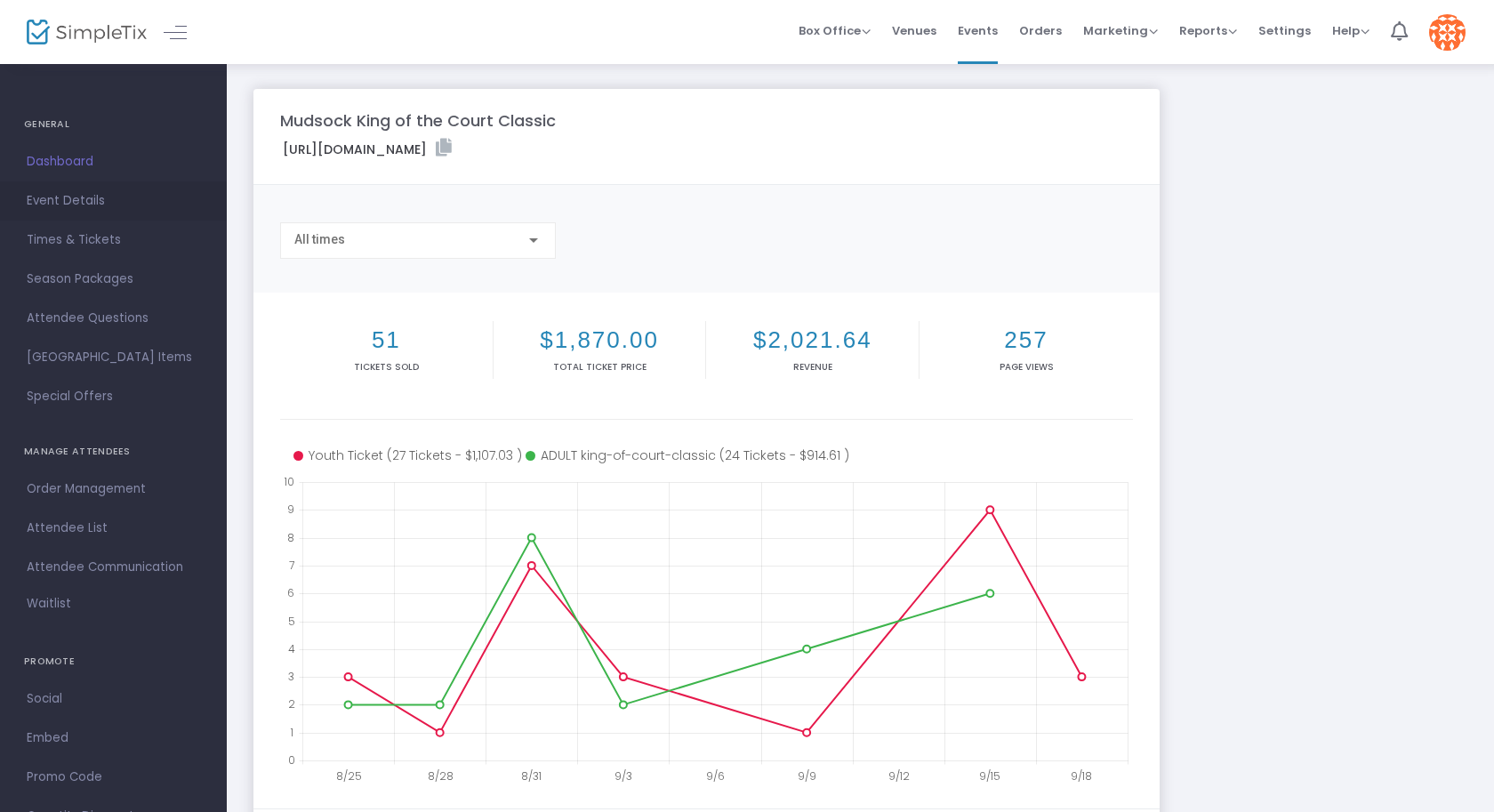
click at [78, 203] on span "Event Details" at bounding box center [113, 200] width 174 height 23
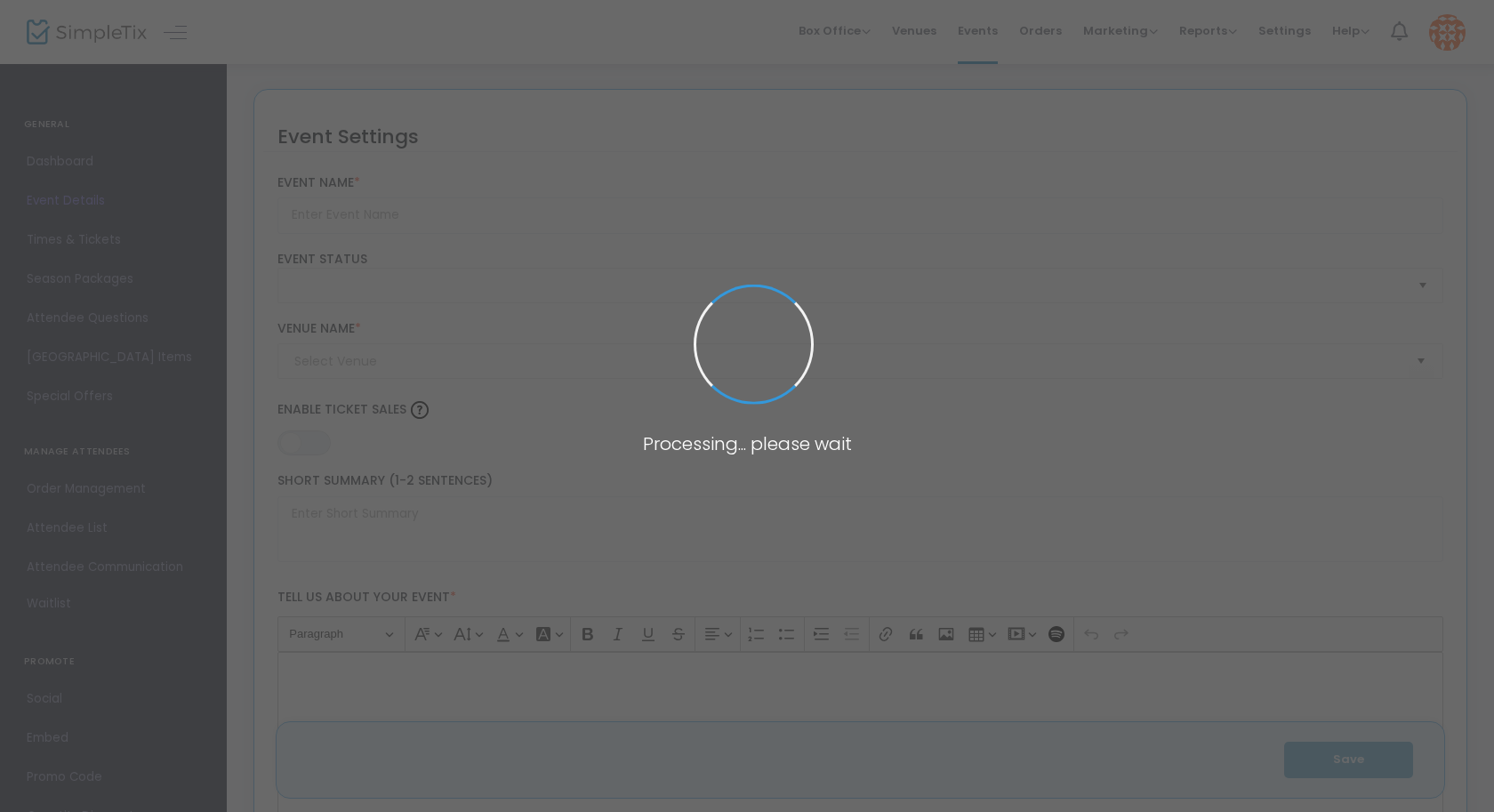
type input "Mudsock King of the Court Classic"
type textarea "The Mudsock King of the Court Classic is a fun and competitive event designed f…"
type input "Register Now"
type input "24/7 Dink"
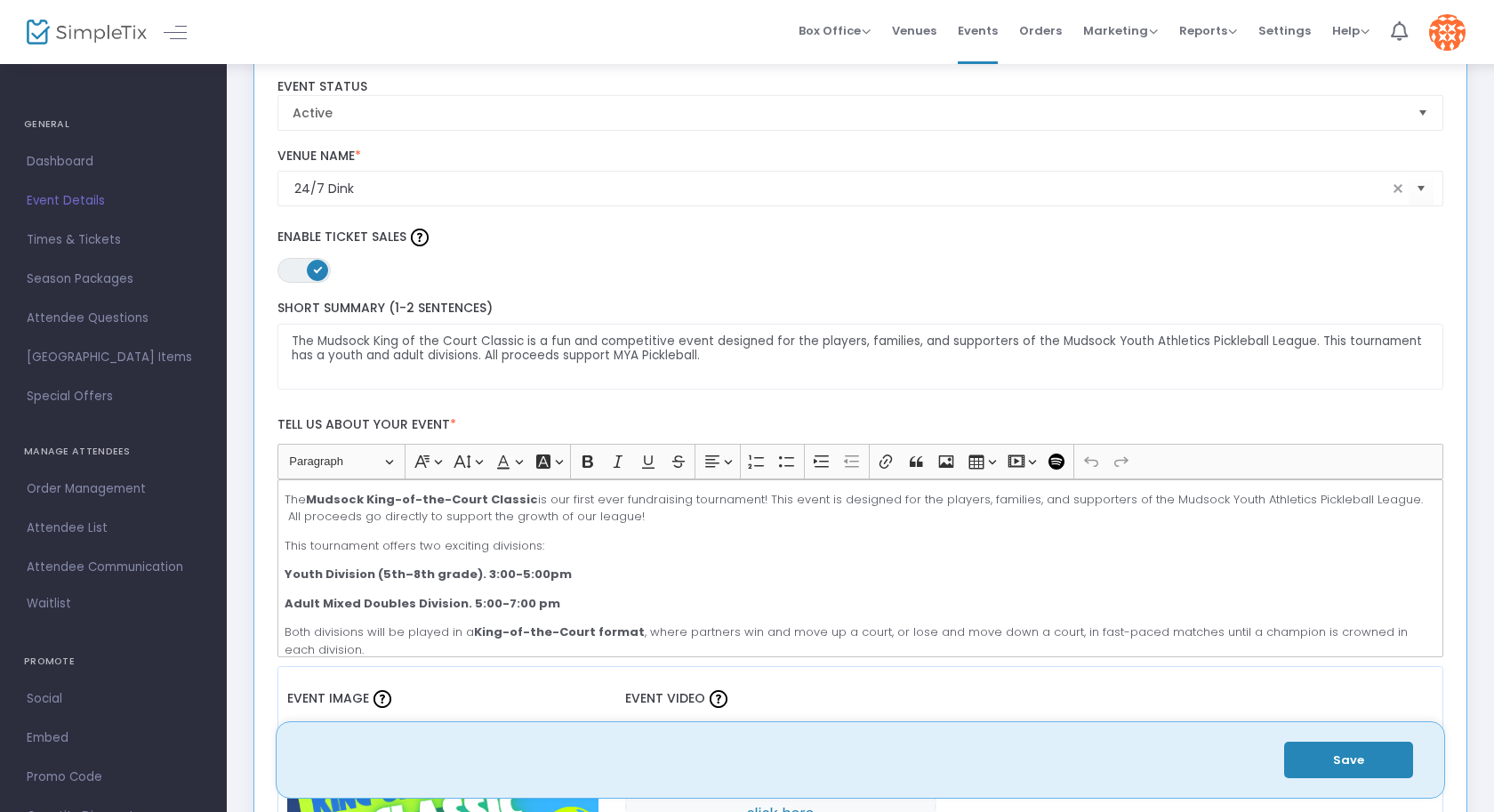
scroll to position [175, 0]
click at [93, 232] on span "Times & Tickets" at bounding box center [113, 240] width 174 height 23
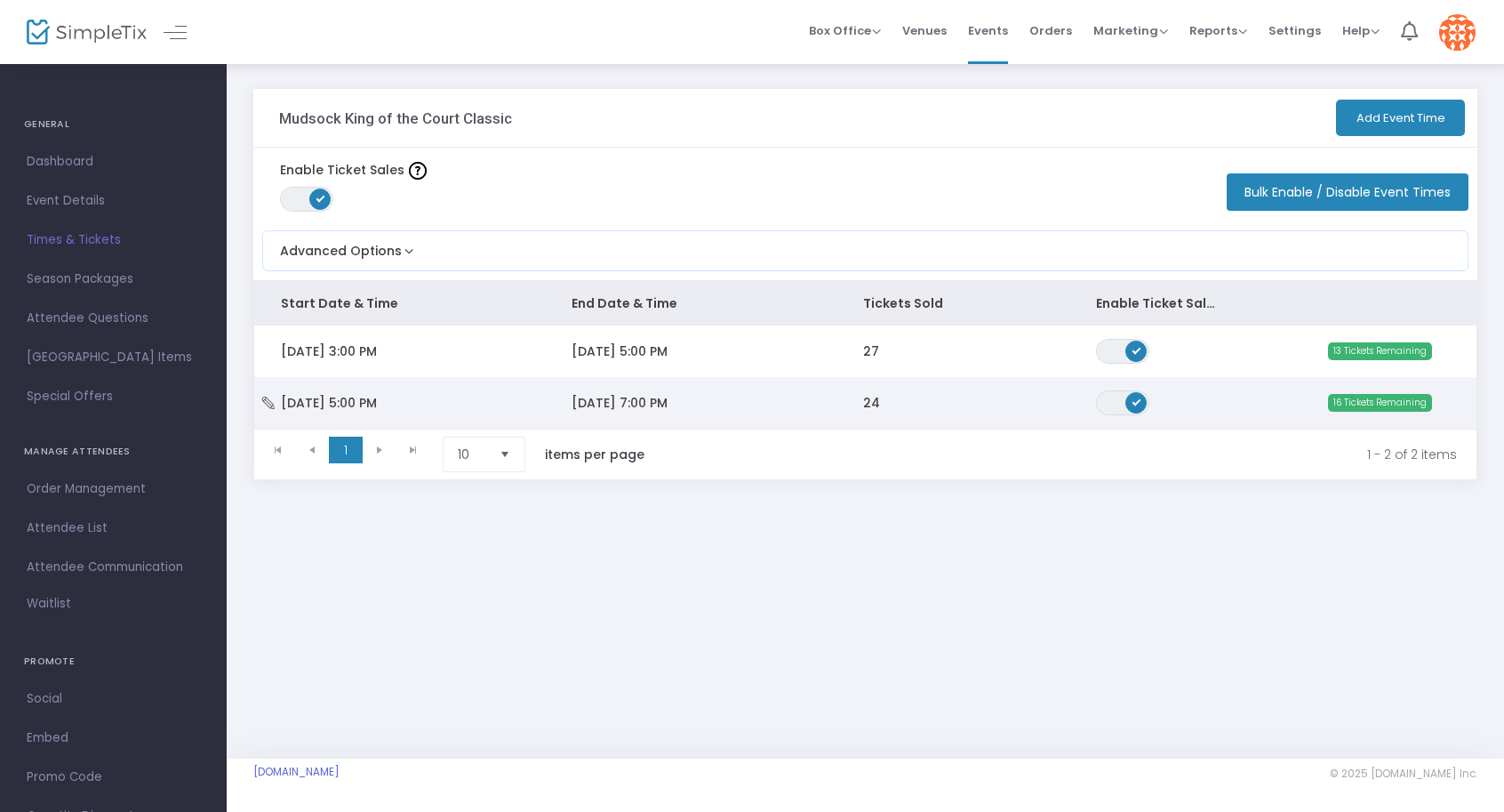
click at [1259, 399] on td "16 Tickets Remaining" at bounding box center [1360, 403] width 233 height 51
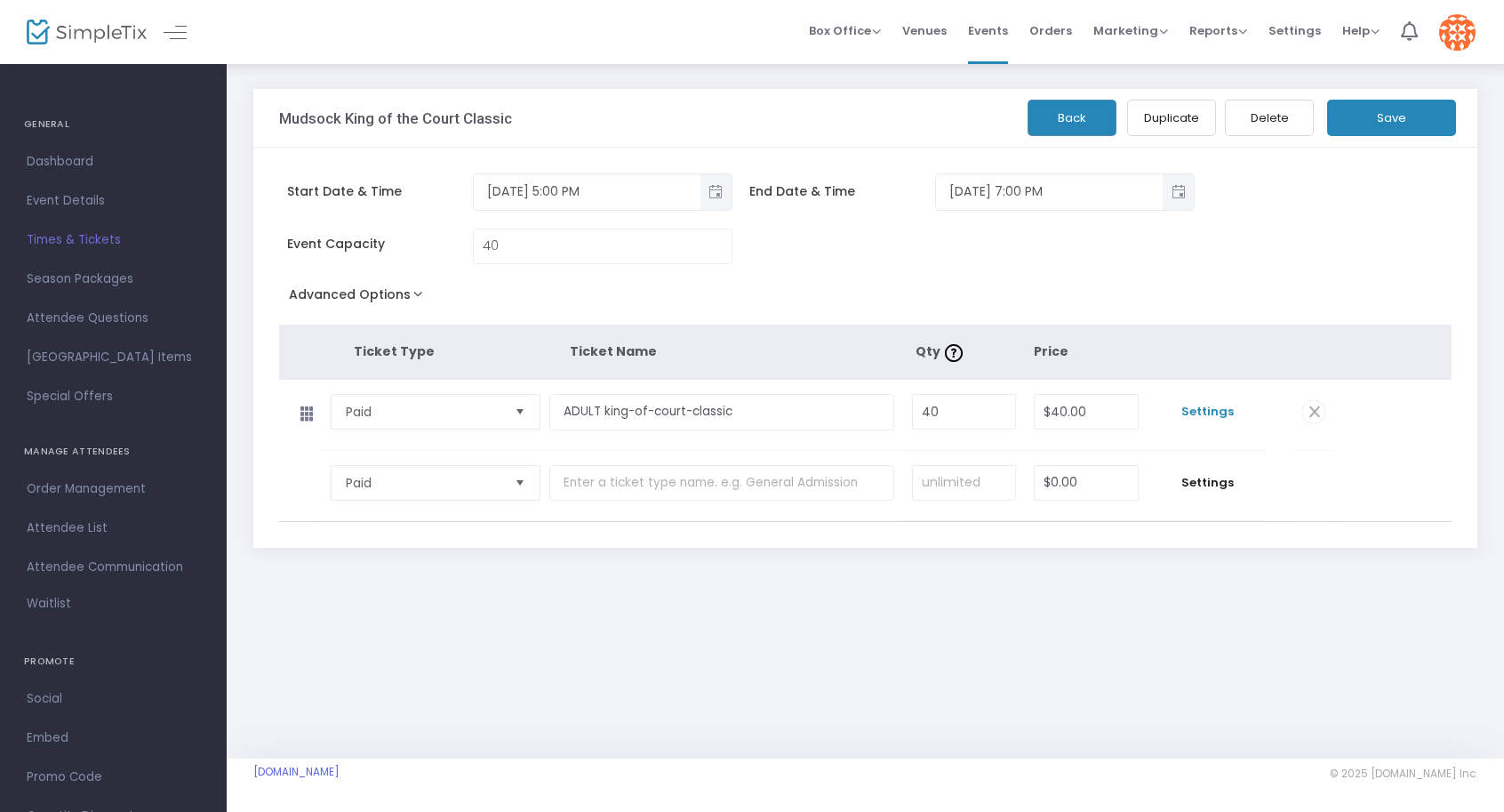
click at [1202, 418] on span "Settings" at bounding box center [1208, 411] width 103 height 18
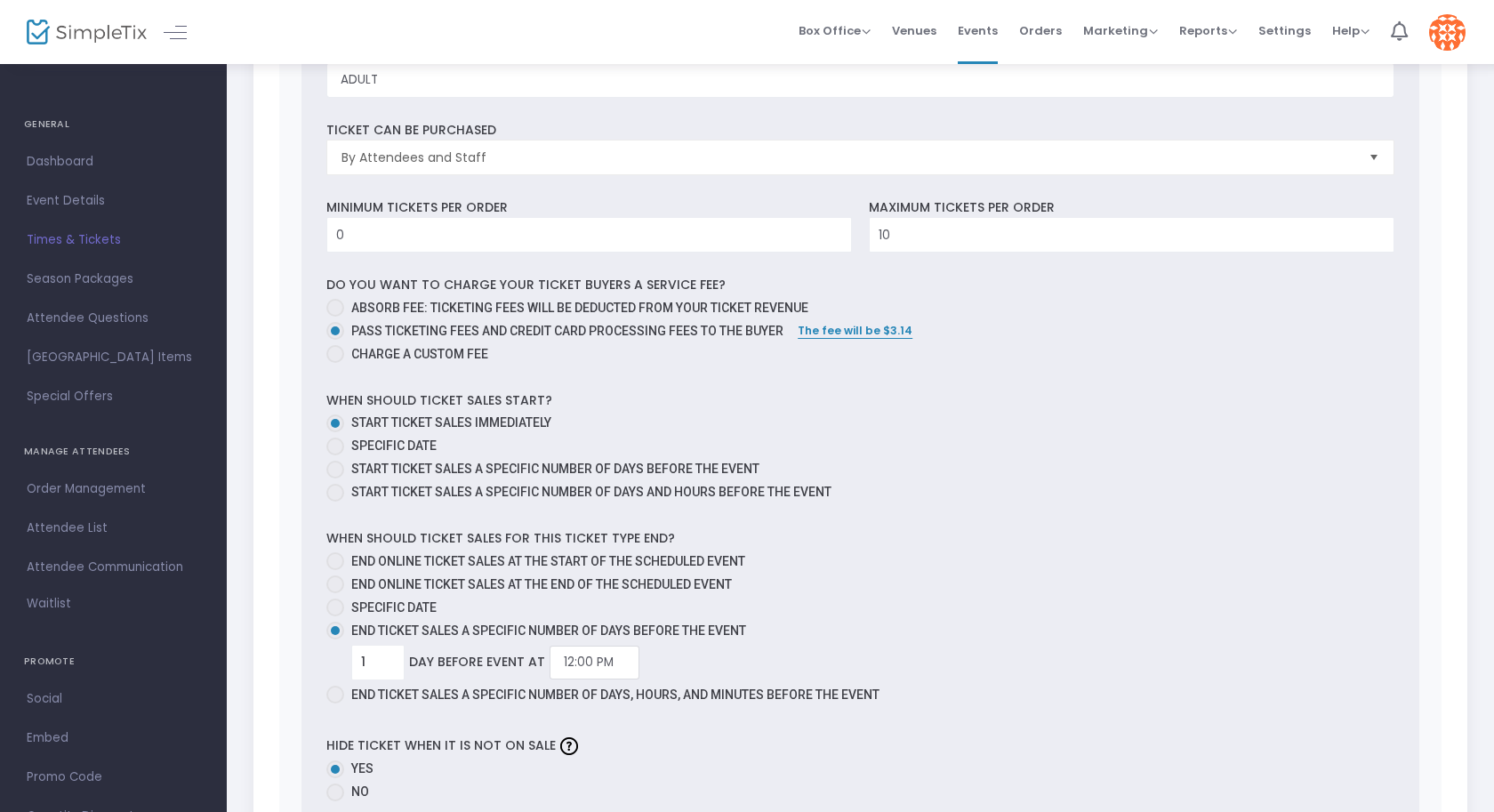
scroll to position [633, 0]
click at [389, 579] on span "End online ticket sales at the end of the scheduled event" at bounding box center [542, 581] width 381 height 14
click at [336, 590] on input "End online ticket sales at the end of the scheduled event" at bounding box center [335, 590] width 1 height 1
radio input "true"
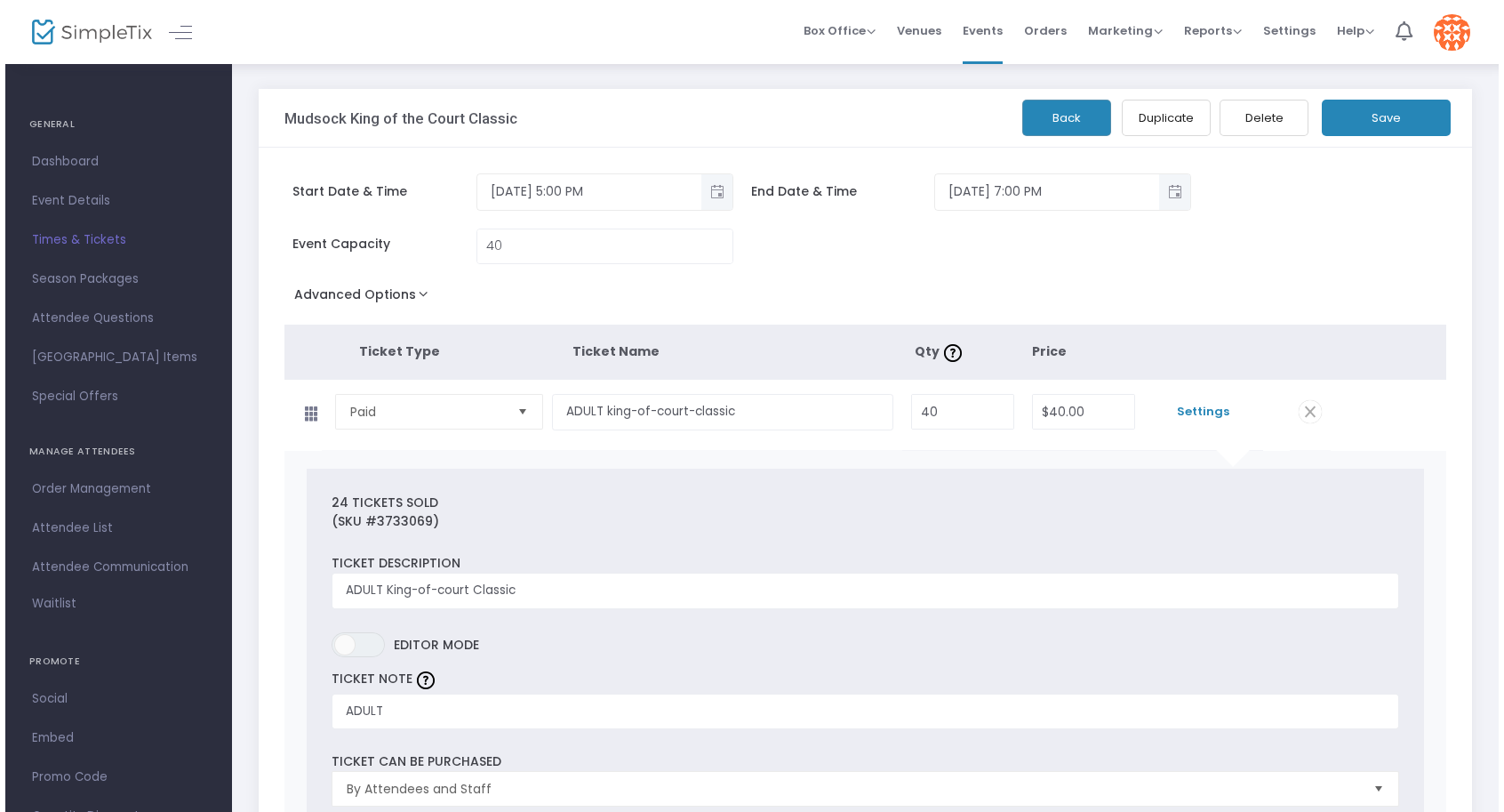
scroll to position [0, 0]
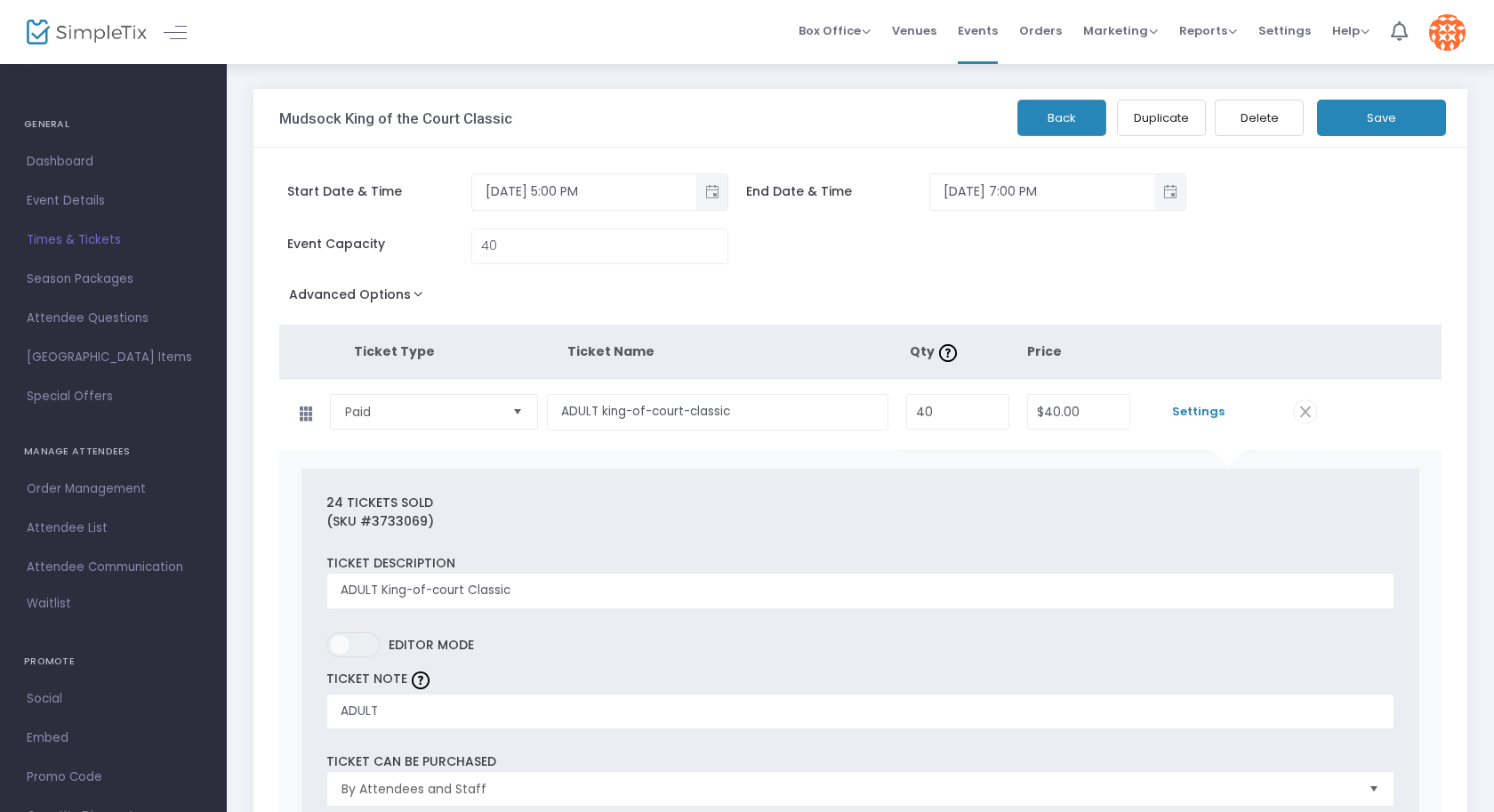
click at [1395, 115] on button "Save" at bounding box center [1381, 117] width 129 height 37
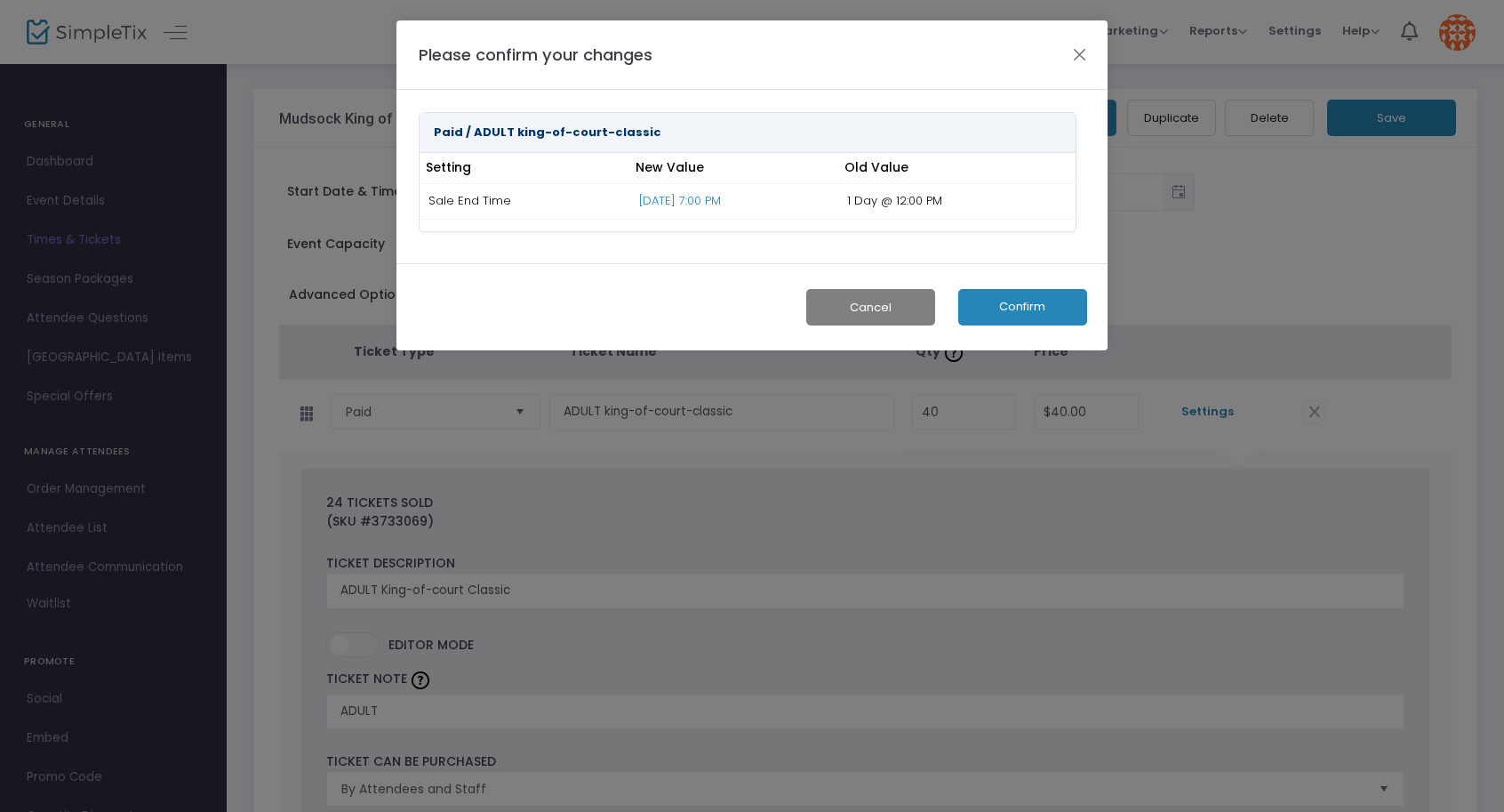
click at [1027, 309] on button "Confirm" at bounding box center [1022, 307] width 129 height 37
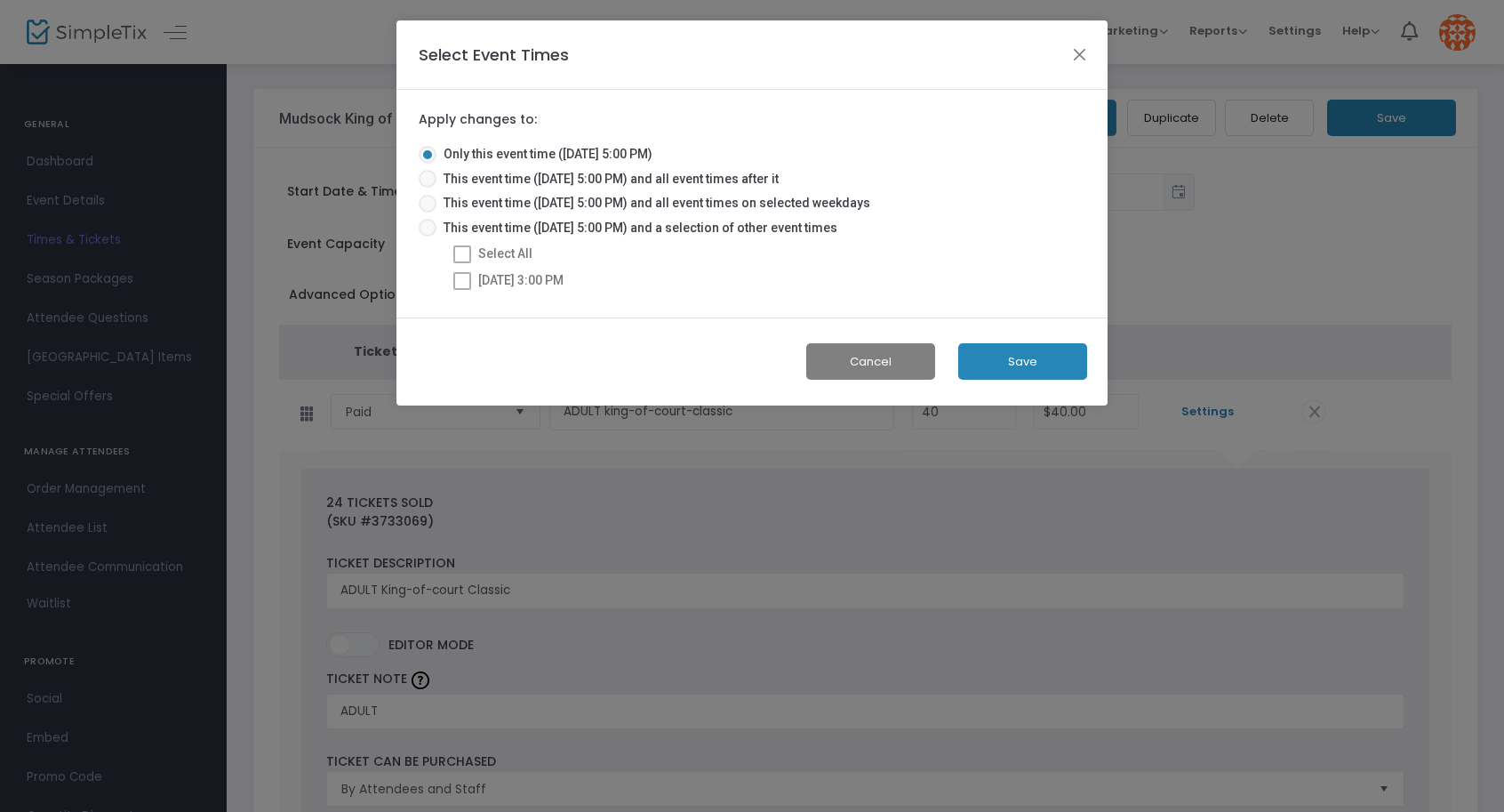
click at [744, 219] on span "This event time ([DATE] 5:00 PM) and a selection of other event times" at bounding box center [637, 228] width 401 height 19
click at [427, 237] on input "This event time ([DATE] 5:00 PM) and a selection of other event times" at bounding box center [426, 237] width 1 height 1
radio input "true"
click at [462, 281] on span at bounding box center [462, 281] width 18 height 18
click at [462, 290] on input "[DATE] 3:00 PM" at bounding box center [462, 290] width 1 height 1
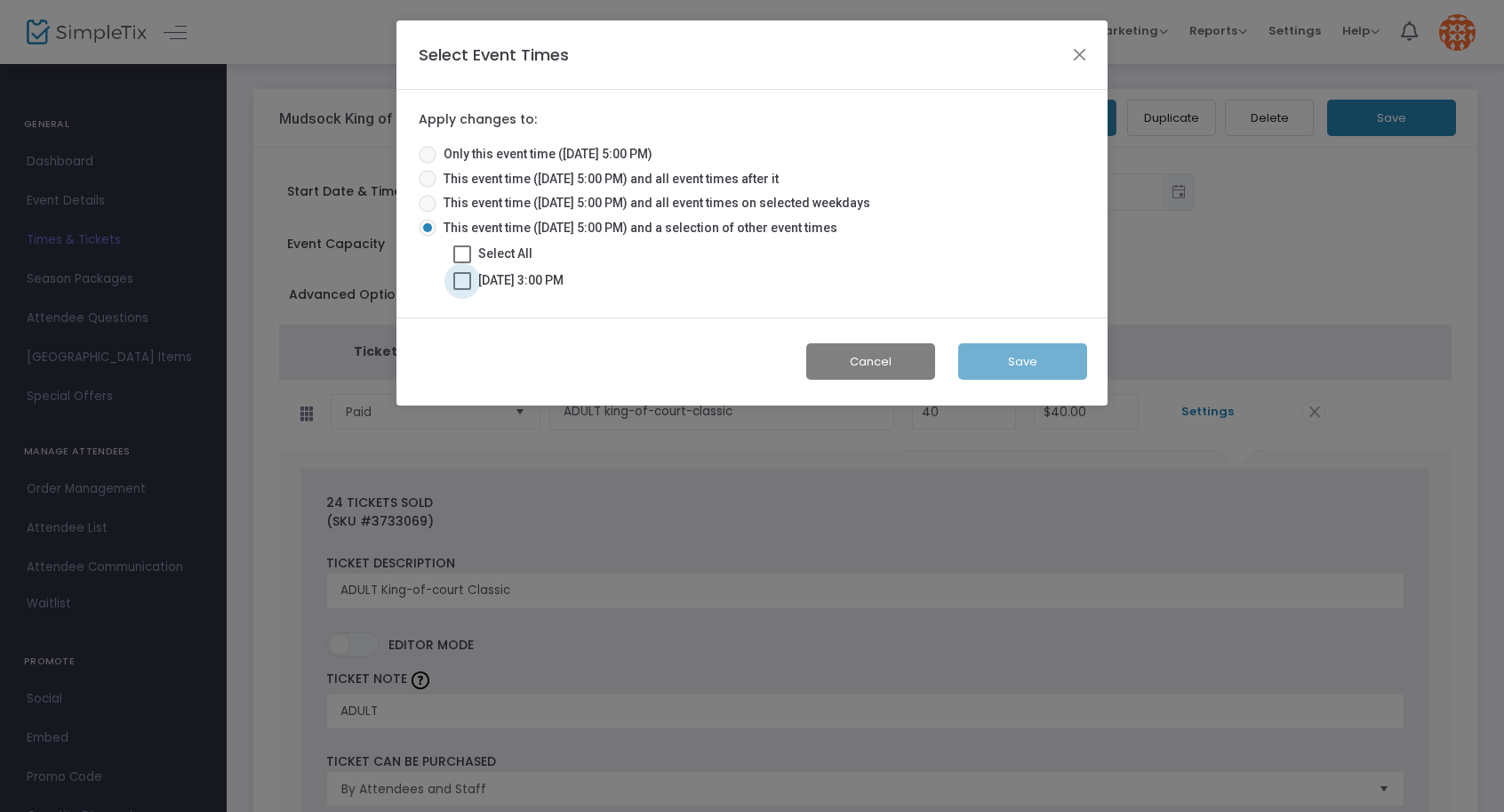
checkbox input "true"
click at [1005, 354] on button "Save" at bounding box center [1022, 361] width 129 height 37
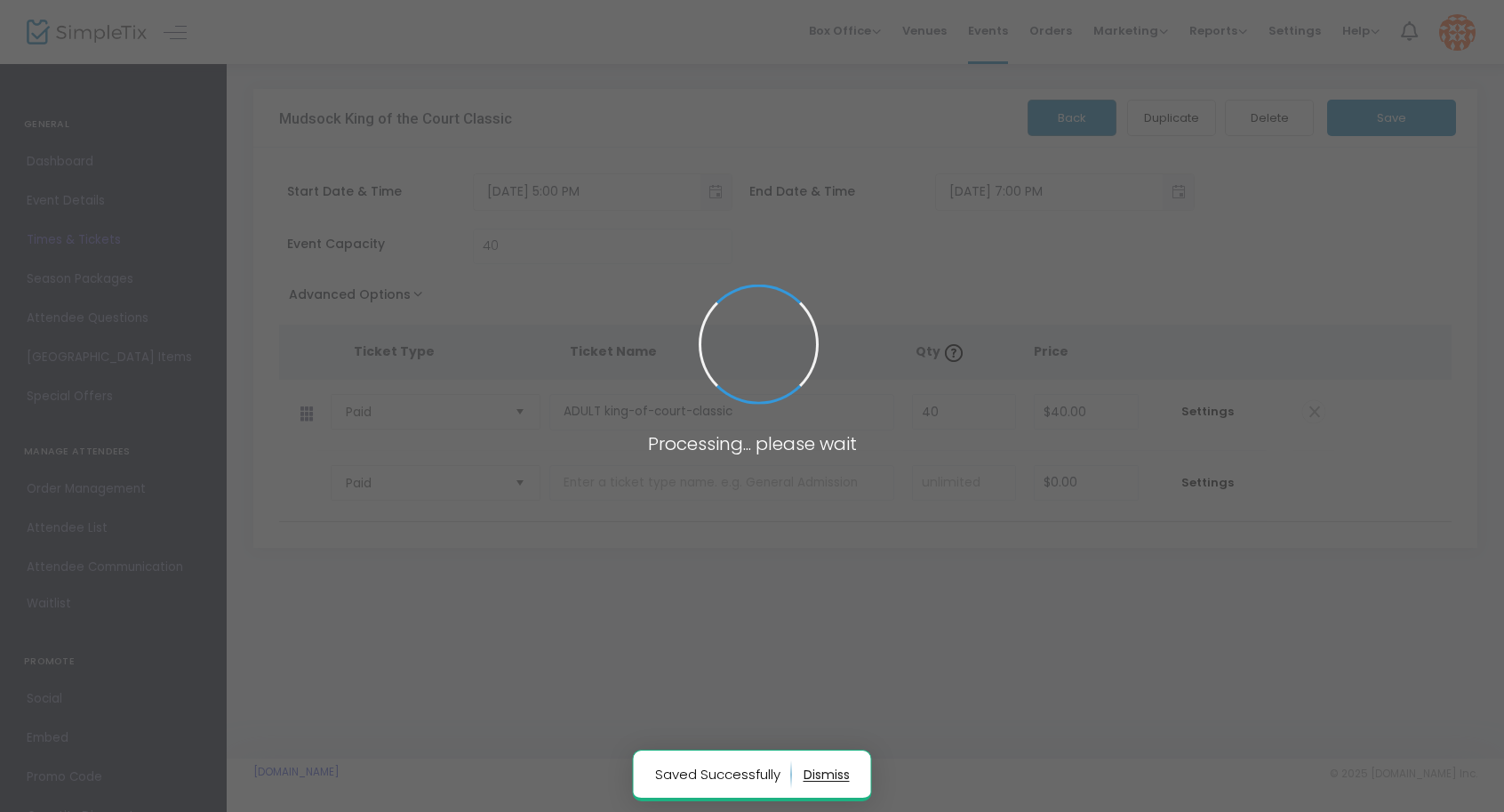
radio input "true"
checkbox input "false"
